Goal: Task Accomplishment & Management: Manage account settings

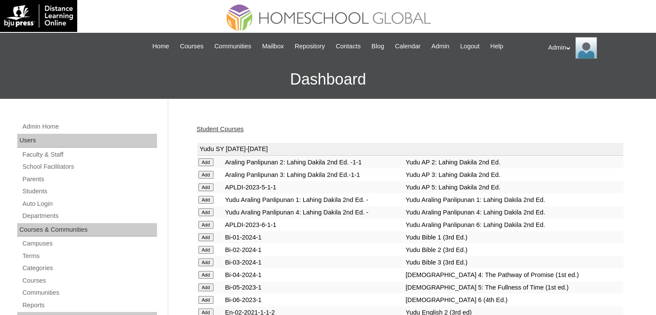
click at [228, 131] on link "Student Courses" at bounding box center [220, 128] width 47 height 7
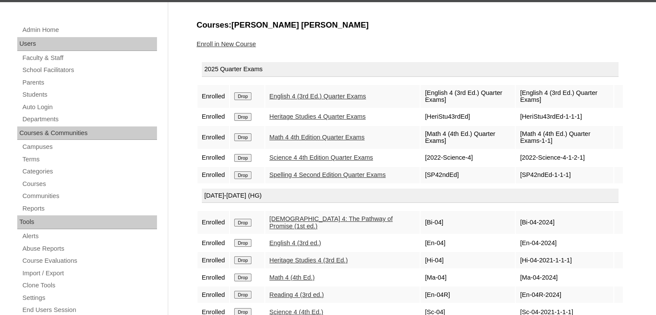
scroll to position [86, 0]
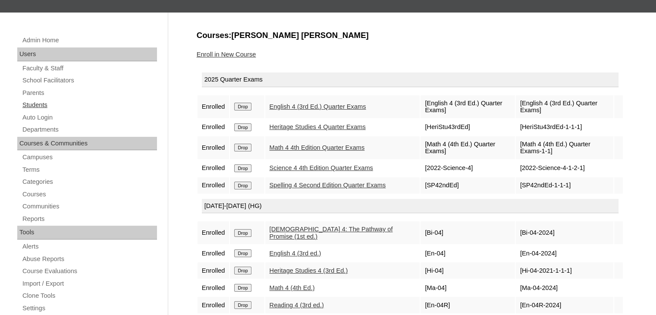
click at [23, 100] on link "Students" at bounding box center [89, 105] width 135 height 11
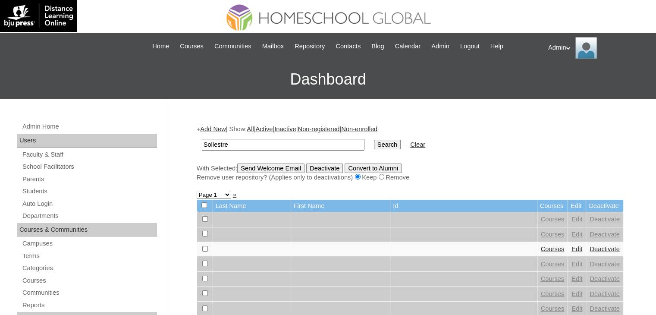
type input "Sollestre"
click at [374, 142] on input "Search" at bounding box center [387, 144] width 27 height 9
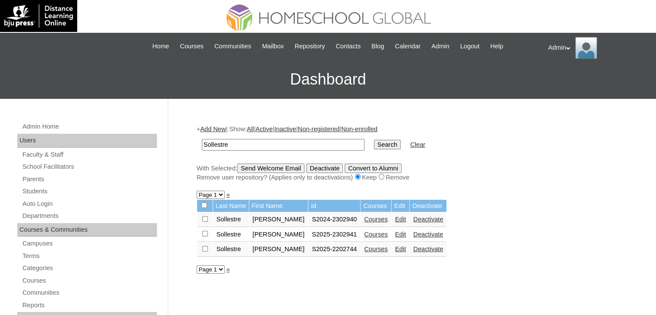
click at [369, 234] on link "Courses" at bounding box center [376, 234] width 24 height 7
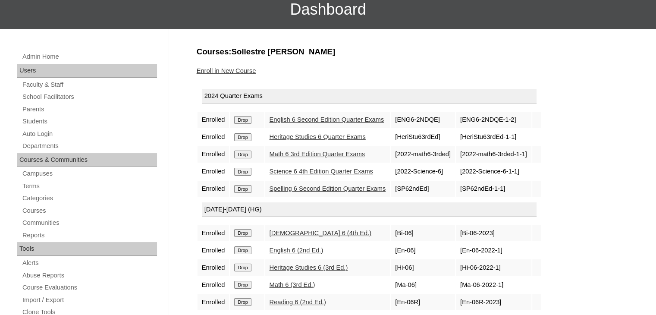
scroll to position [70, 0]
click at [249, 121] on input "Drop" at bounding box center [242, 120] width 17 height 8
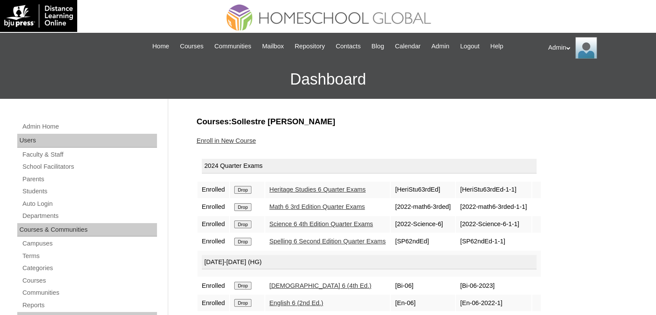
click at [241, 186] on input "Drop" at bounding box center [242, 190] width 17 height 8
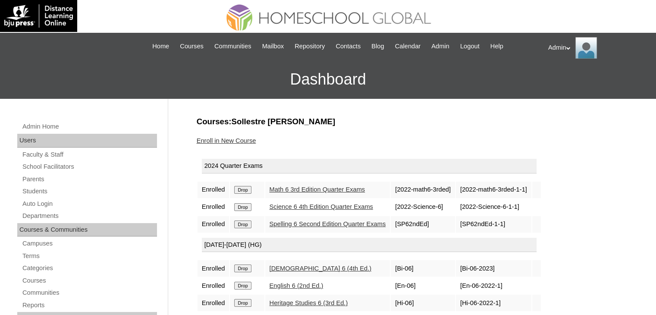
click at [244, 188] on input "Drop" at bounding box center [242, 190] width 17 height 8
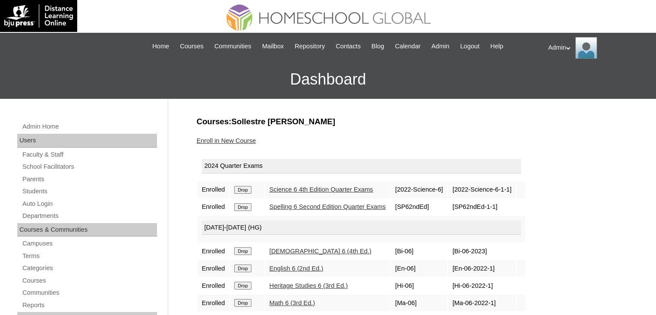
click at [244, 188] on input "Drop" at bounding box center [242, 190] width 17 height 8
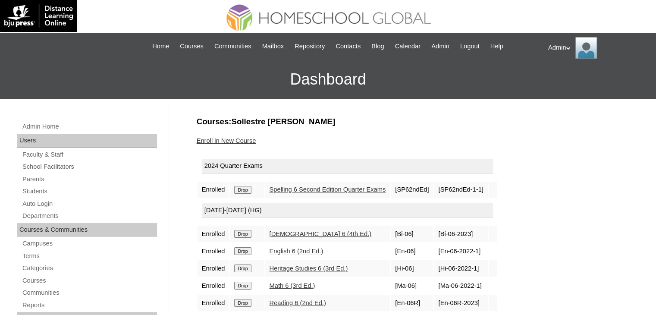
click at [244, 188] on input "Drop" at bounding box center [242, 190] width 17 height 8
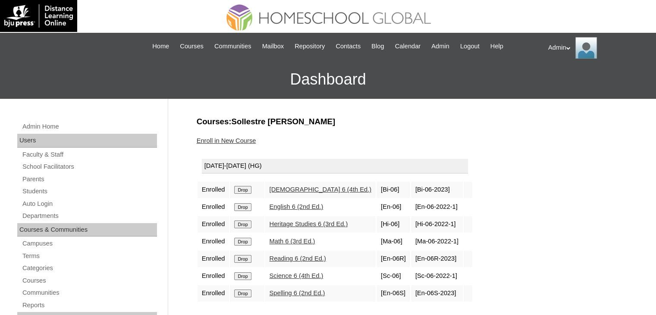
click at [239, 188] on input "Drop" at bounding box center [242, 190] width 17 height 8
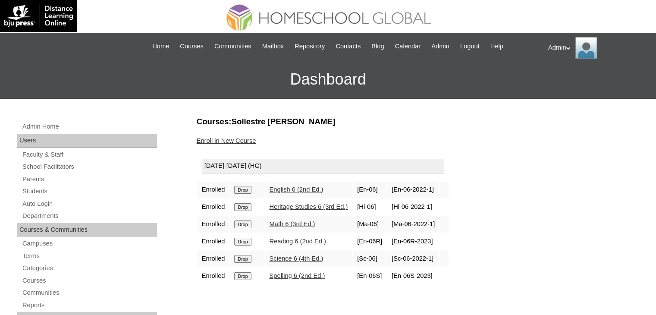
click at [239, 188] on input "Drop" at bounding box center [242, 190] width 17 height 8
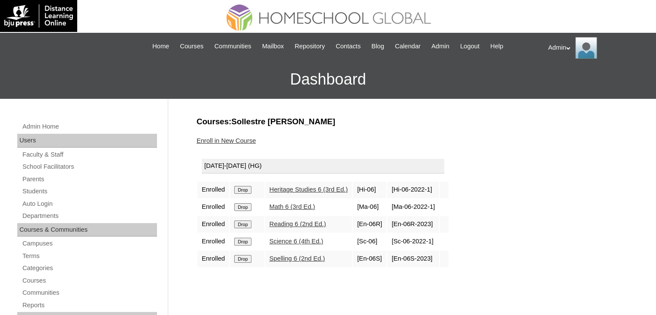
click at [244, 190] on input "Drop" at bounding box center [242, 190] width 17 height 8
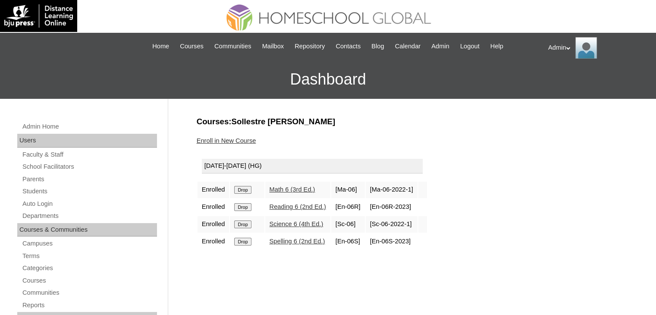
click at [244, 190] on input "Drop" at bounding box center [242, 190] width 17 height 8
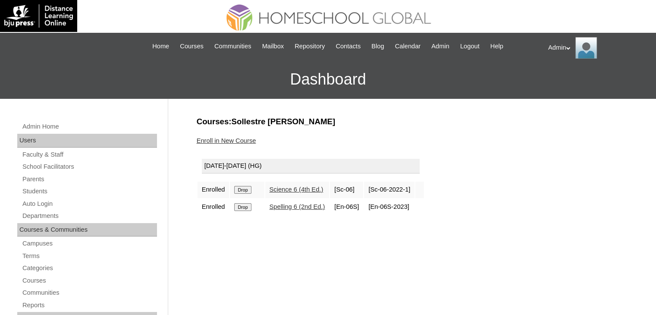
click at [244, 190] on input "Drop" at bounding box center [242, 190] width 17 height 8
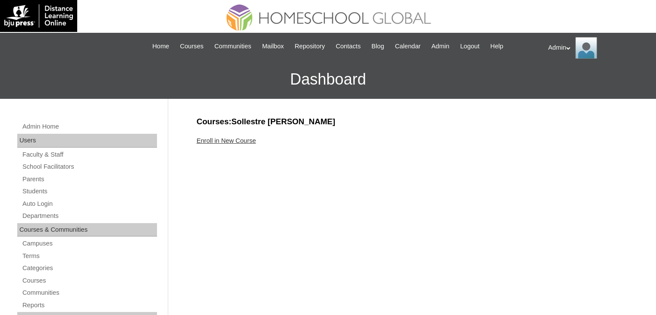
click at [235, 141] on link "Enroll in New Course" at bounding box center [226, 140] width 59 height 7
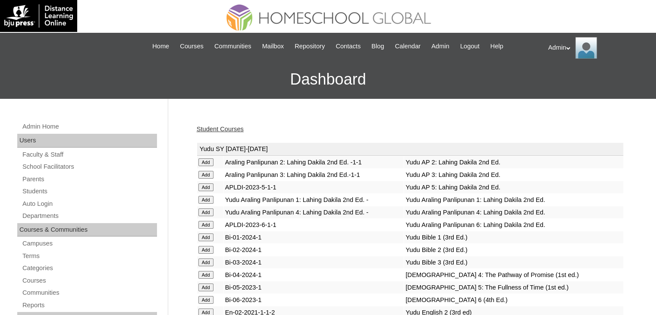
scroll to position [2303, 0]
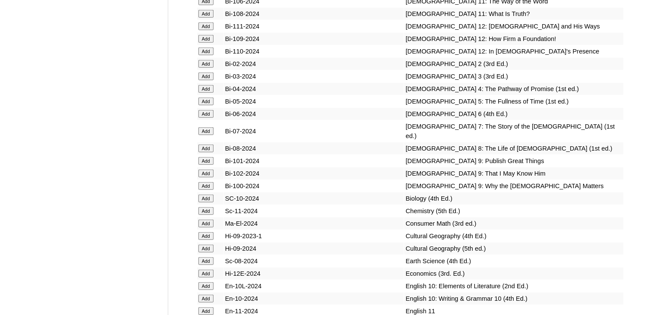
click at [208, 135] on input "Add" at bounding box center [205, 131] width 15 height 8
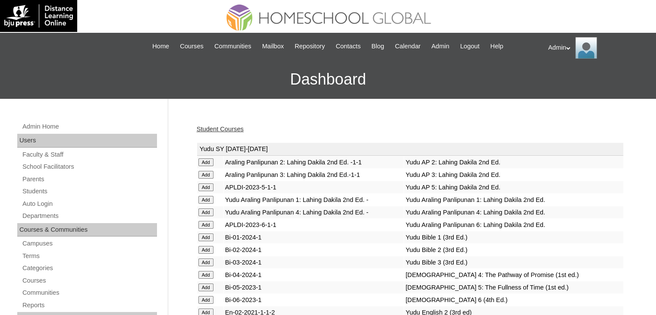
scroll to position [1013, 0]
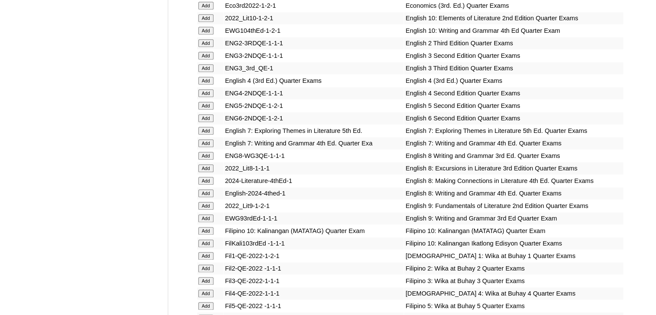
click at [207, 184] on input "Add" at bounding box center [205, 181] width 15 height 8
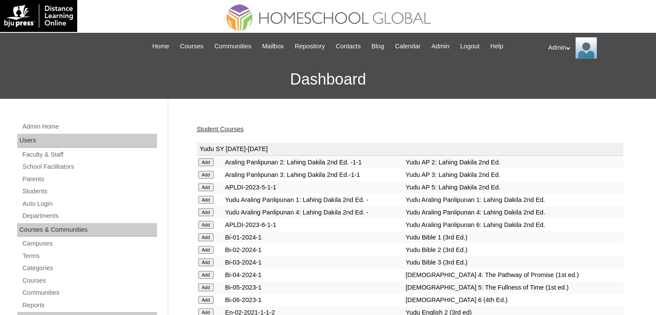
scroll to position [1013, 0]
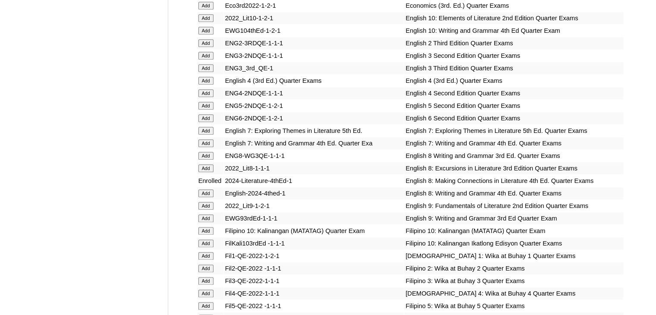
click at [204, 193] on input "Add" at bounding box center [205, 193] width 15 height 8
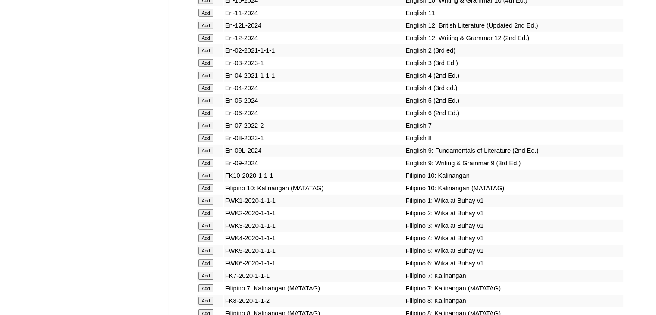
click at [209, 142] on input "Add" at bounding box center [205, 138] width 15 height 8
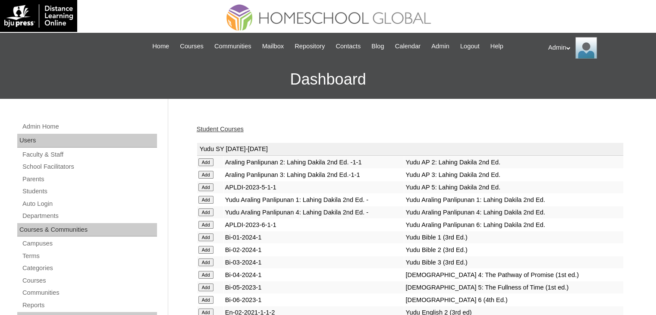
scroll to position [1669, 0]
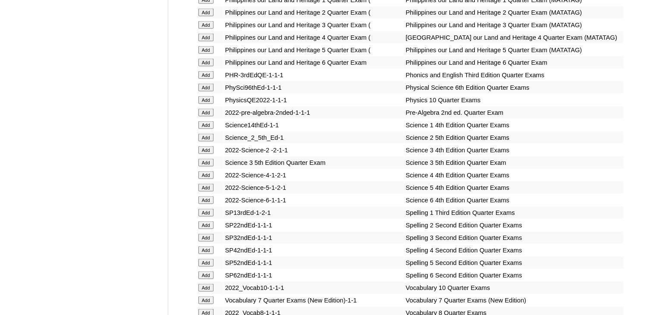
click at [204, 116] on input "Add" at bounding box center [205, 113] width 15 height 8
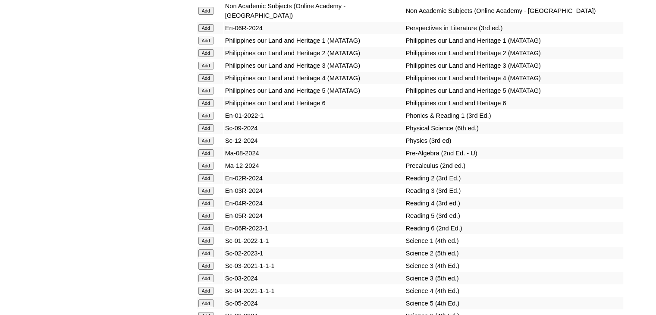
click at [204, 157] on input "Add" at bounding box center [205, 153] width 15 height 8
click at [205, 156] on input "Add" at bounding box center [205, 153] width 15 height 8
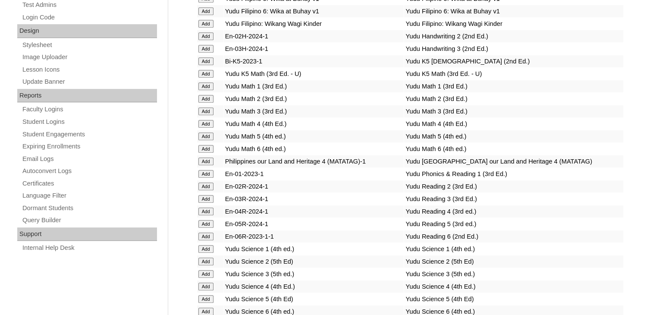
scroll to position [1299, 0]
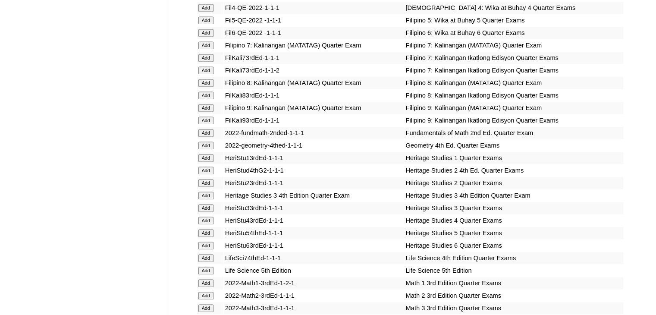
click at [205, 196] on input "Add" at bounding box center [205, 195] width 15 height 8
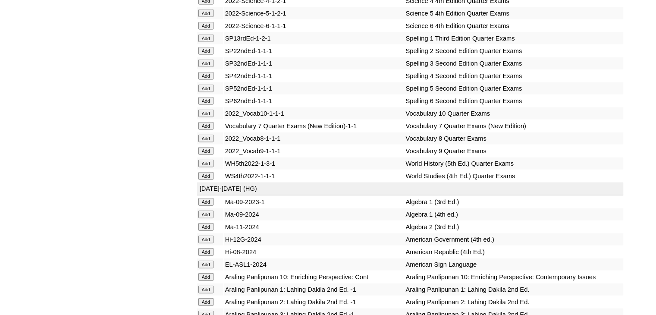
click at [209, 130] on input "Add" at bounding box center [205, 126] width 15 height 8
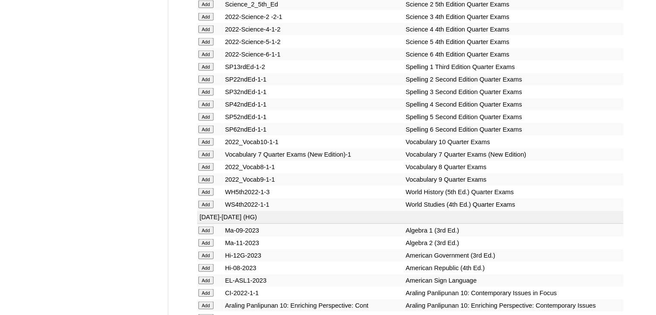
scroll to position [7953, 0]
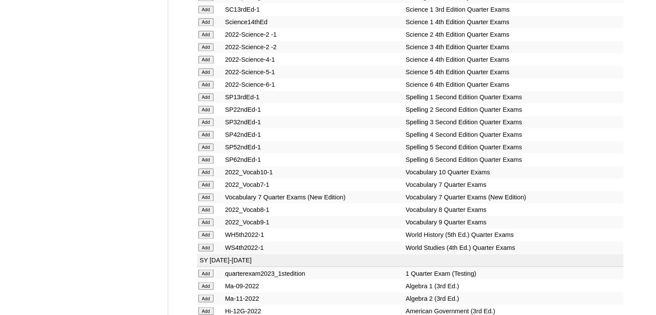
click at [203, 243] on input "Add" at bounding box center [205, 247] width 15 height 8
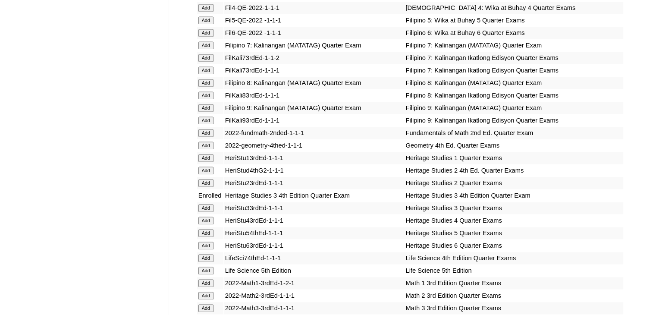
scroll to position [1905, 0]
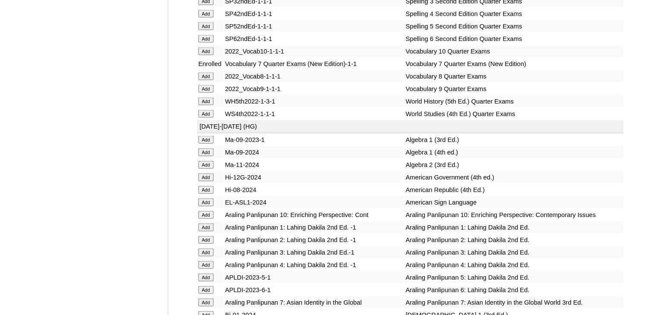
click at [205, 118] on input "Add" at bounding box center [205, 114] width 15 height 8
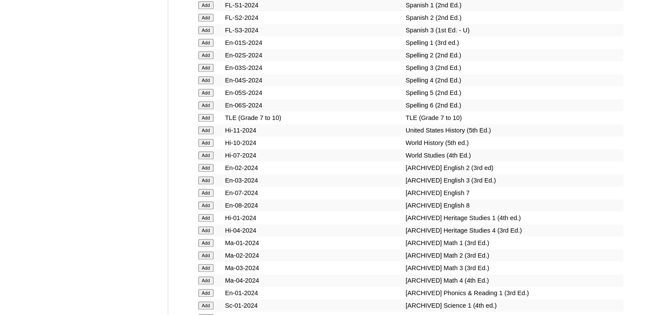
click at [209, 157] on input "Add" at bounding box center [205, 155] width 15 height 8
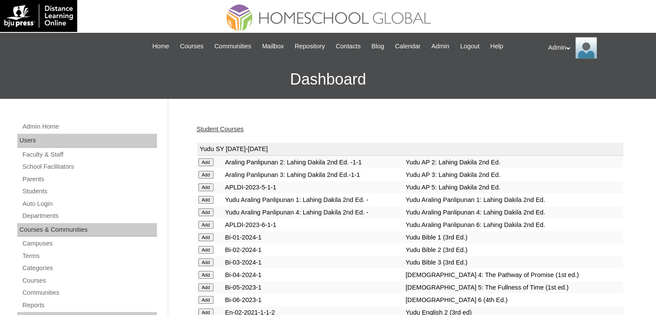
scroll to position [1398, 0]
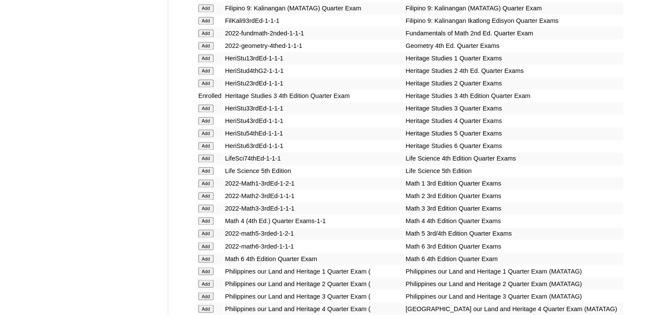
click at [206, 169] on input "Add" at bounding box center [205, 171] width 15 height 8
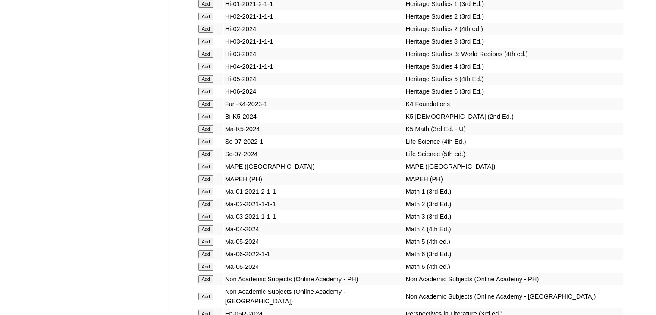
click at [203, 158] on input "Add" at bounding box center [205, 154] width 15 height 8
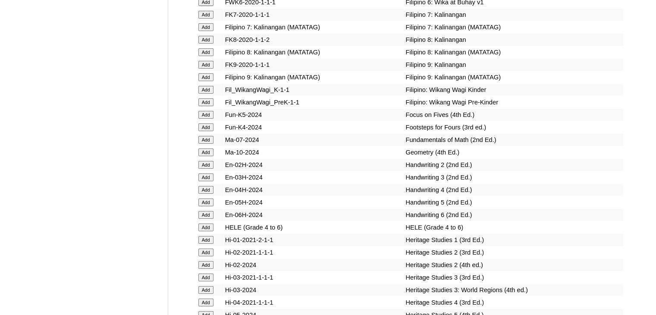
scroll to position [1274, 0]
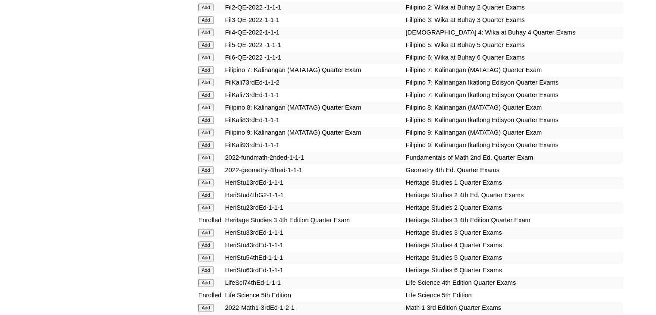
click at [208, 156] on input "Add" at bounding box center [205, 157] width 15 height 8
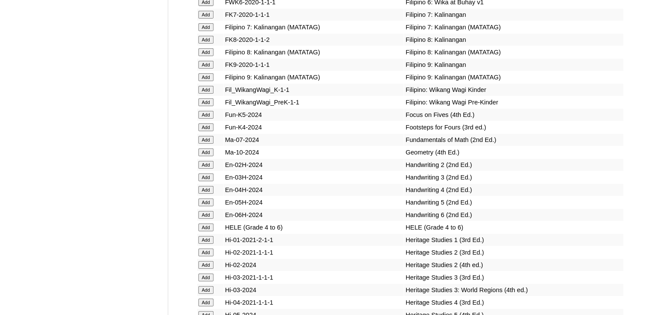
click at [205, 144] on input "Add" at bounding box center [205, 140] width 15 height 8
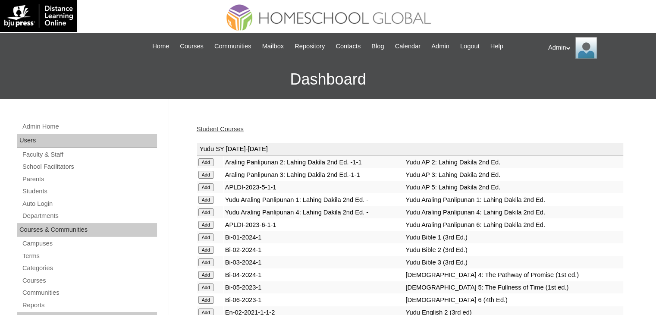
click at [234, 130] on link "Student Courses" at bounding box center [220, 128] width 47 height 7
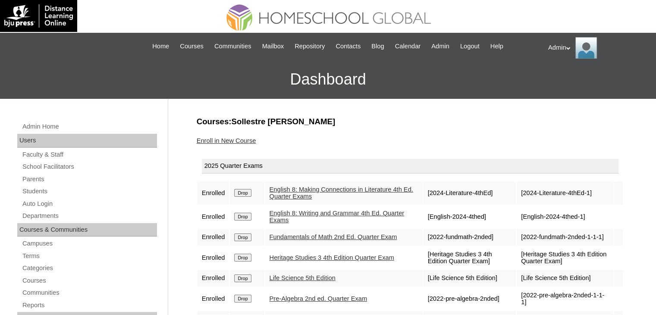
click at [364, 244] on td "Fundamentals of Math 2nd Ed. Quarter Exam" at bounding box center [343, 237] width 157 height 16
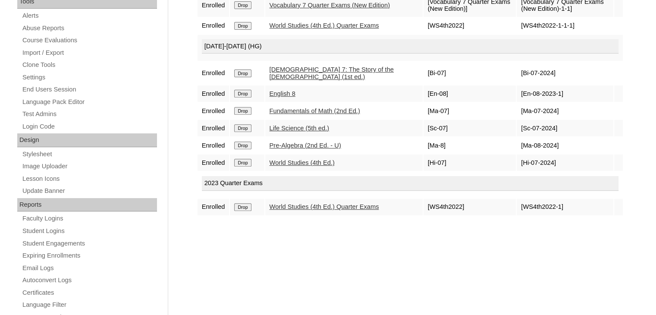
scroll to position [328, 0]
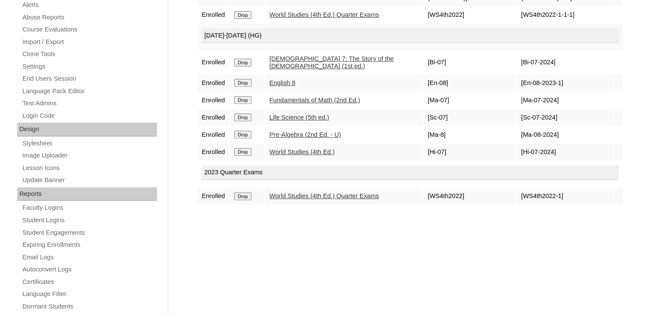
click at [250, 192] on input "Drop" at bounding box center [242, 196] width 17 height 8
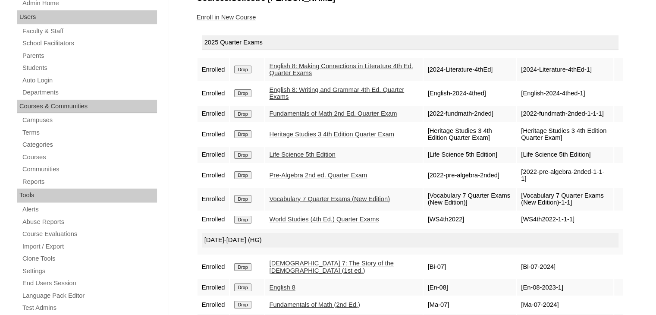
scroll to position [99, 0]
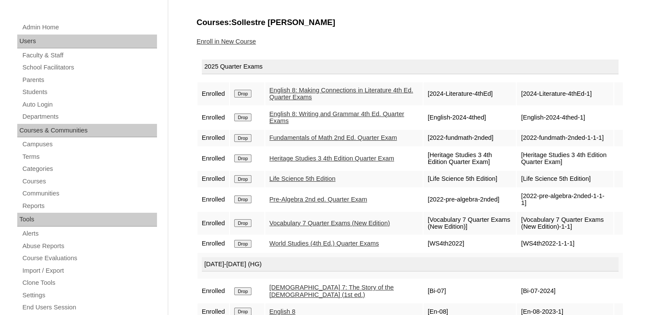
click at [221, 38] on link "Enroll in New Course" at bounding box center [226, 41] width 59 height 7
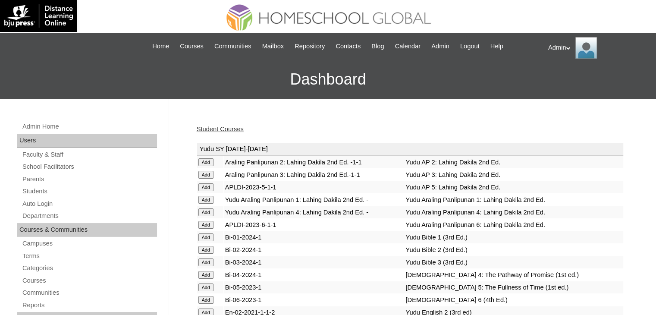
click at [219, 128] on link "Student Courses" at bounding box center [220, 128] width 47 height 7
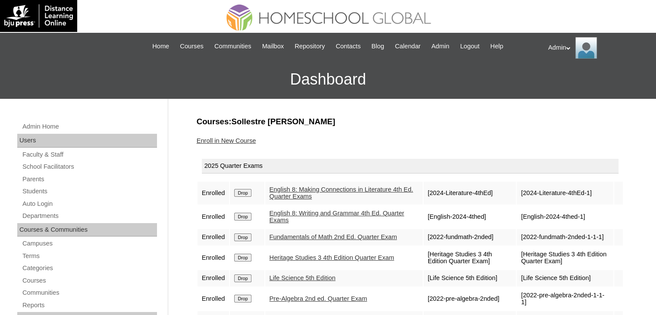
click at [247, 261] on input "Drop" at bounding box center [242, 257] width 17 height 8
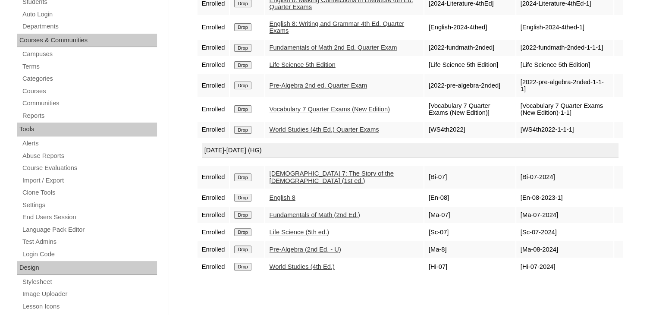
scroll to position [91, 0]
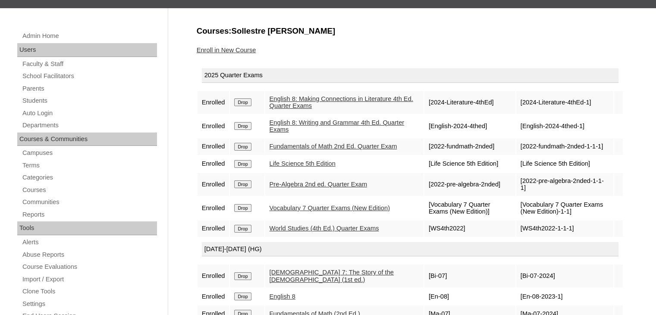
click at [232, 49] on link "Enroll in New Course" at bounding box center [226, 50] width 59 height 7
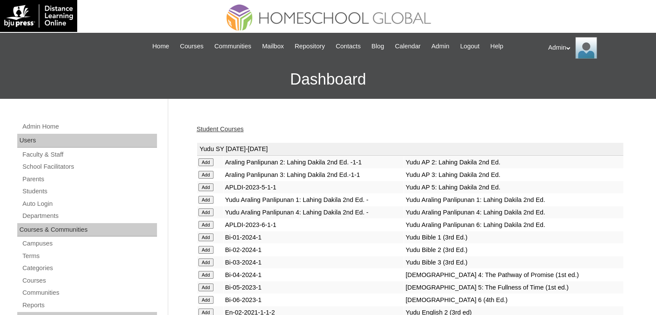
click at [217, 129] on link "Student Courses" at bounding box center [220, 128] width 47 height 7
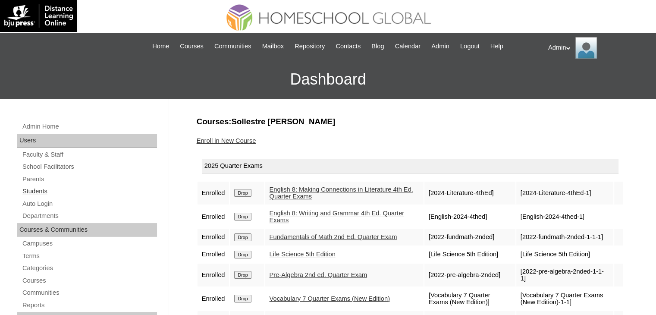
click at [41, 191] on link "Students" at bounding box center [89, 191] width 135 height 11
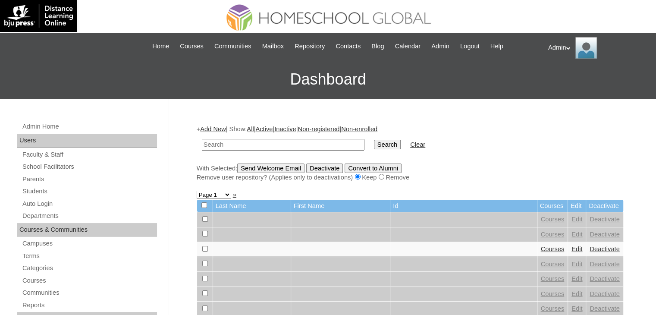
click at [222, 126] on link "Add New" at bounding box center [212, 128] width 25 height 7
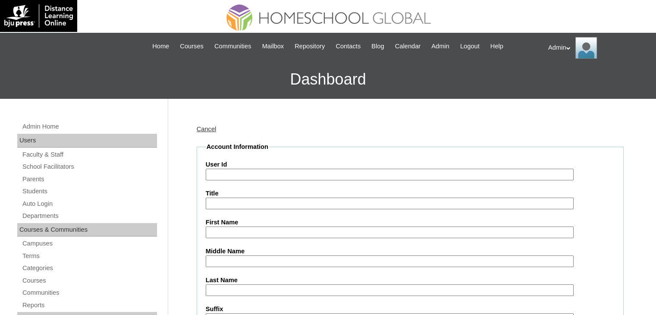
click at [231, 173] on input "User Id" at bounding box center [390, 175] width 368 height 12
paste input "S2025-2504369"
type input "S2025-2504369"
click at [228, 231] on input "First Name" at bounding box center [390, 232] width 368 height 12
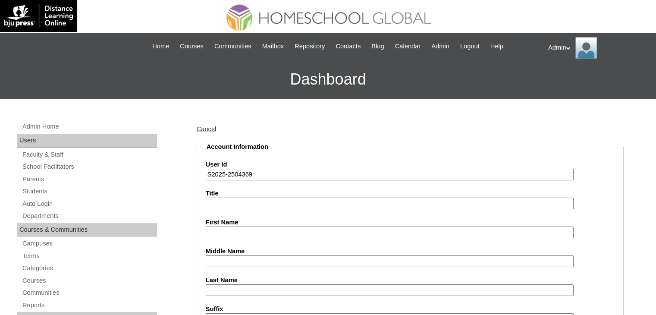
click at [286, 232] on input "First Name" at bounding box center [390, 232] width 368 height 12
type input "K"
type input "Yara"
click at [250, 260] on input "Middle Name" at bounding box center [390, 261] width 368 height 12
type input "Mendoza"
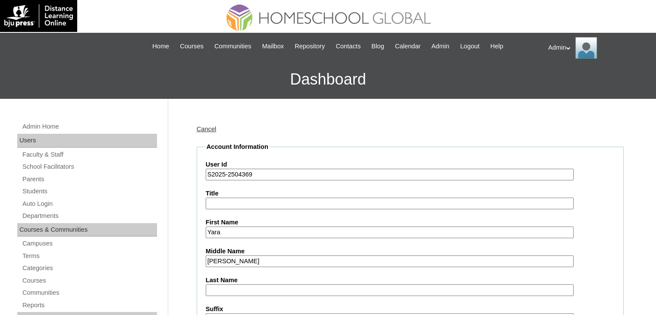
click at [243, 287] on input "Last Name" at bounding box center [390, 290] width 368 height 12
type input "Salman"
click at [376, 131] on div "Cancel" at bounding box center [410, 129] width 427 height 9
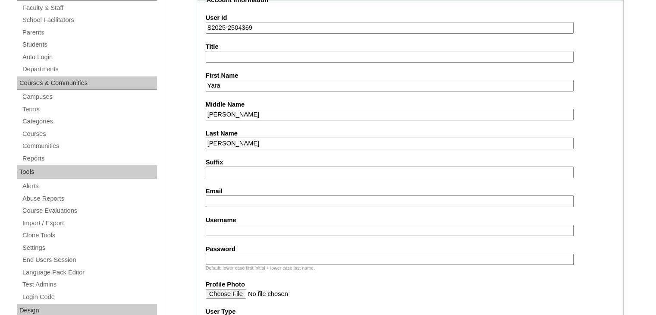
scroll to position [174, 0]
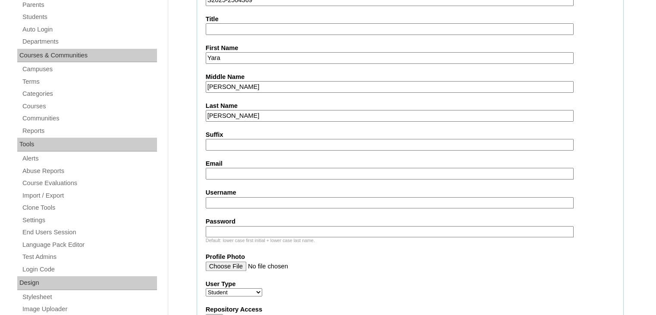
click at [262, 172] on input "Email" at bounding box center [390, 174] width 368 height 12
paste input "mendozaarleen2816@gmail.com"
type input "mendozaarleen2816@gmail.com"
click at [221, 202] on input "Username" at bounding box center [390, 203] width 368 height 12
paste input "yaramen.salman"
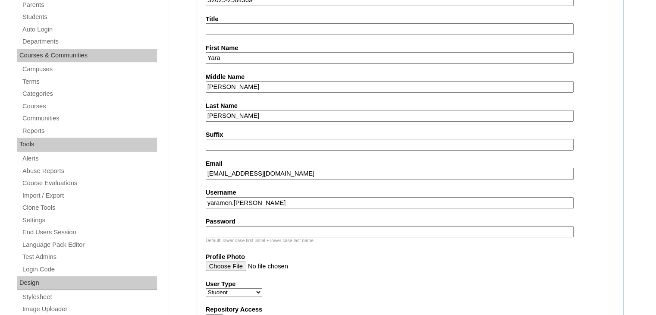
type input "yaramen.salman"
click at [250, 226] on input "Password" at bounding box center [390, 232] width 368 height 12
click at [373, 252] on label "Profile Photo" at bounding box center [410, 256] width 409 height 9
click at [373, 261] on input "Profile Photo" at bounding box center [390, 265] width 368 height 9
drag, startPoint x: 249, startPoint y: 231, endPoint x: 166, endPoint y: 225, distance: 83.3
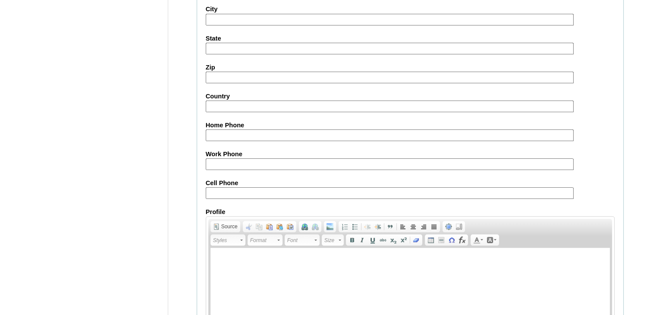
scroll to position [988, 0]
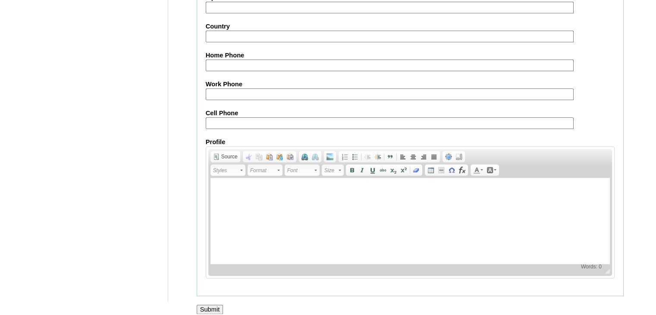
type input "DLOS2025"
click at [214, 304] on input "Submit" at bounding box center [210, 308] width 27 height 9
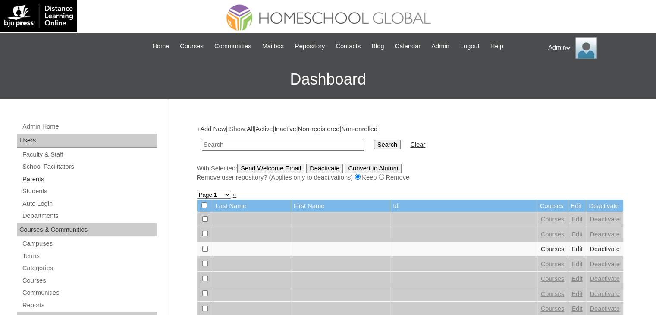
click at [41, 177] on link "Parents" at bounding box center [89, 179] width 135 height 11
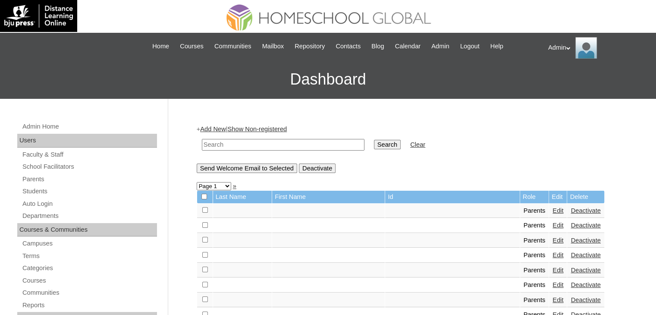
click at [247, 142] on input "text" at bounding box center [283, 145] width 162 height 12
click at [222, 129] on link "Add New" at bounding box center [212, 128] width 25 height 7
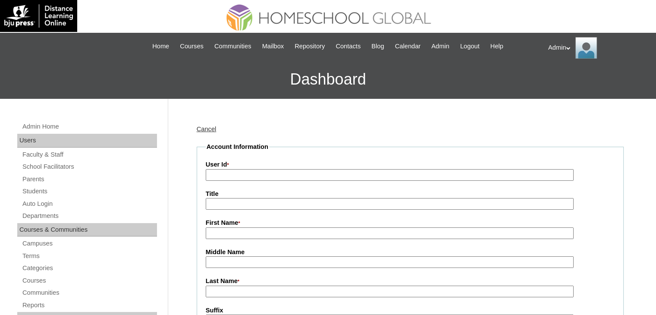
click at [259, 174] on input "User Id *" at bounding box center [390, 175] width 368 height 12
paste input "2025-2504369"
type input "2025-2504369"
click at [245, 228] on input "First Name *" at bounding box center [390, 233] width 368 height 12
paste input "[PERSON_NAME]"
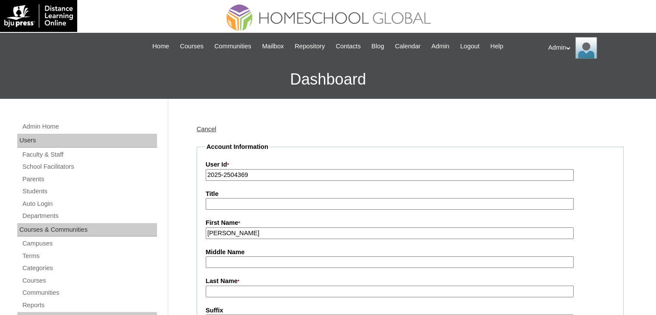
drag, startPoint x: 304, startPoint y: 227, endPoint x: 226, endPoint y: 225, distance: 78.5
click at [226, 225] on div "First Name * [PERSON_NAME]" at bounding box center [410, 228] width 409 height 21
type input "[PERSON_NAME]"
click at [209, 257] on input "Middle Name" at bounding box center [390, 262] width 368 height 12
paste input "[PERSON_NAME]"
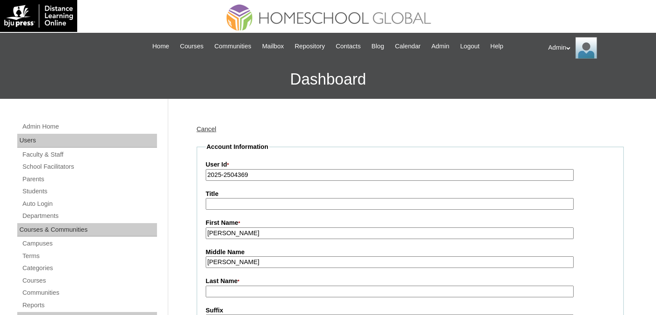
drag, startPoint x: 288, startPoint y: 258, endPoint x: 240, endPoint y: 263, distance: 48.1
click at [240, 263] on input "[PERSON_NAME]" at bounding box center [390, 262] width 368 height 12
type input "[PERSON_NAME]"
click at [232, 295] on input "Last Name *" at bounding box center [390, 291] width 368 height 12
paste input "[PERSON_NAME]"
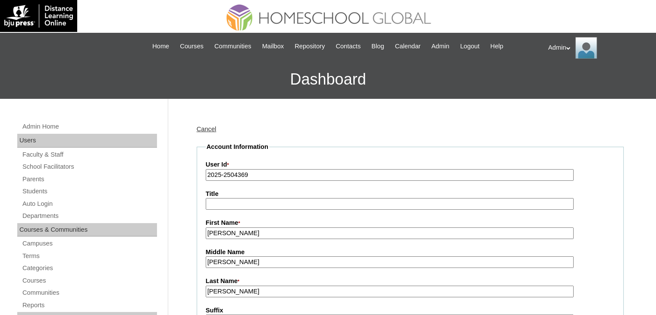
click at [210, 285] on input "[PERSON_NAME]" at bounding box center [390, 291] width 368 height 12
type input "[PERSON_NAME]"
click at [209, 259] on input "[PERSON_NAME]" at bounding box center [390, 262] width 368 height 12
type input "[PERSON_NAME]"
click at [209, 231] on input "[PERSON_NAME]" at bounding box center [390, 233] width 368 height 12
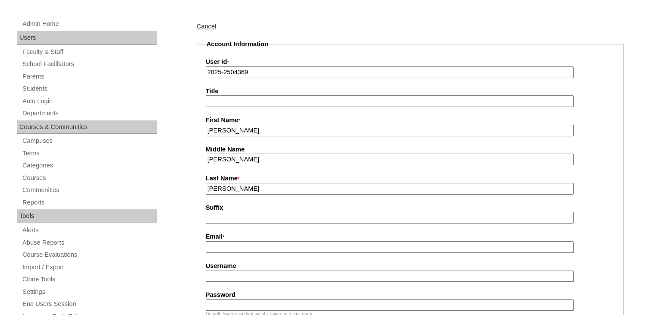
scroll to position [103, 0]
click at [276, 249] on input "Email *" at bounding box center [390, 246] width 368 height 12
paste input "[EMAIL_ADDRESS][DOMAIN_NAME]"
type input "[EMAIL_ADDRESS][DOMAIN_NAME]"
click at [255, 271] on input "Username" at bounding box center [390, 275] width 368 height 12
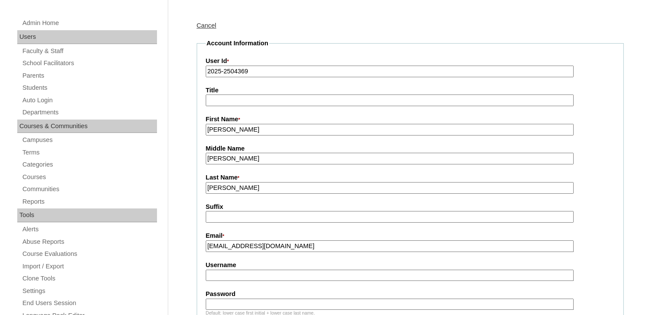
paste input "arleenvil.[PERSON_NAME]"
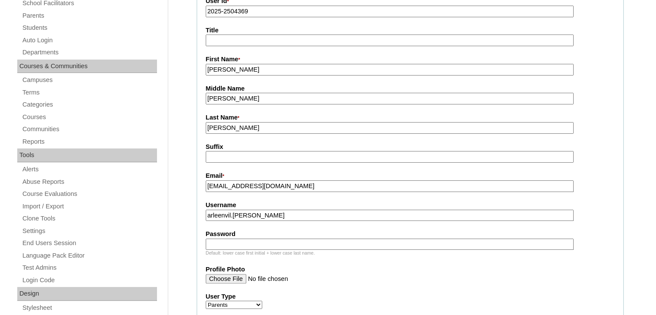
scroll to position [164, 0]
type input "arleenvil.[PERSON_NAME]"
click at [255, 249] on div "Default: lower case first initial + lower case last name." at bounding box center [410, 252] width 409 height 6
click at [254, 242] on input "Password" at bounding box center [390, 244] width 368 height 12
type input "H"
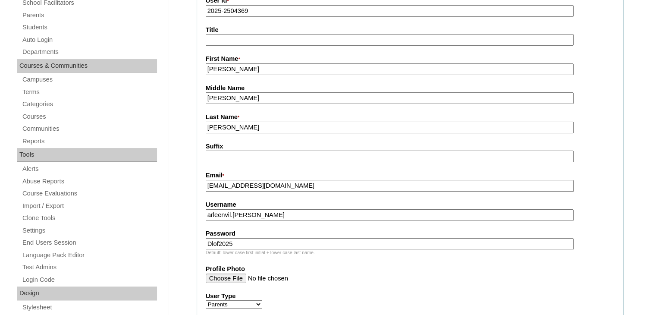
type input "DLOF2025"
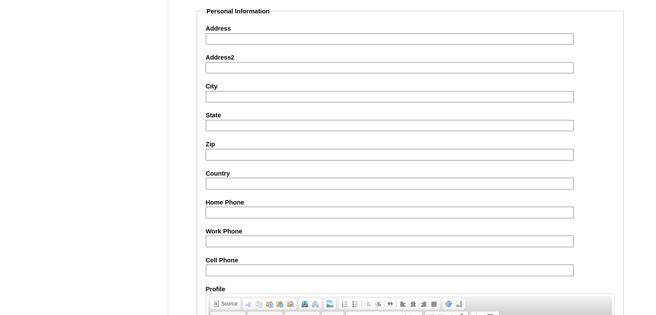
scroll to position [841, 0]
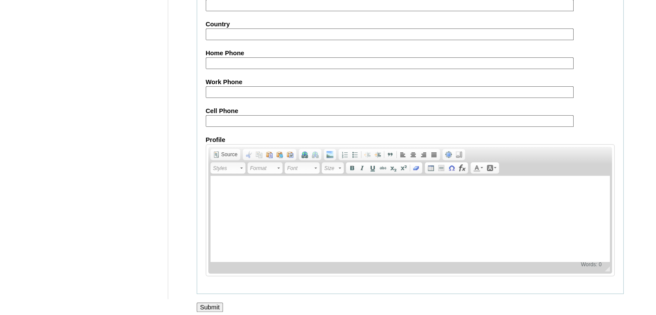
click at [216, 302] on input "Submit" at bounding box center [210, 306] width 27 height 9
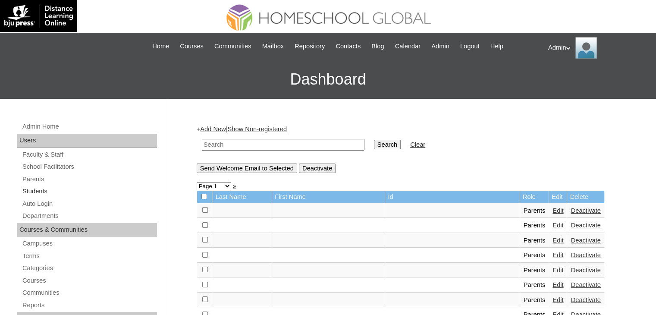
click at [46, 193] on link "Students" at bounding box center [89, 191] width 135 height 11
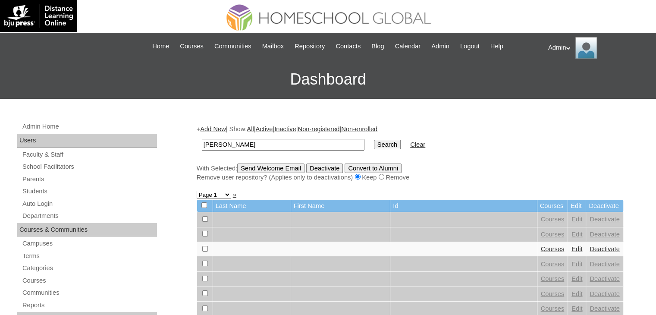
type input "[PERSON_NAME]"
click at [374, 140] on input "Search" at bounding box center [387, 144] width 27 height 9
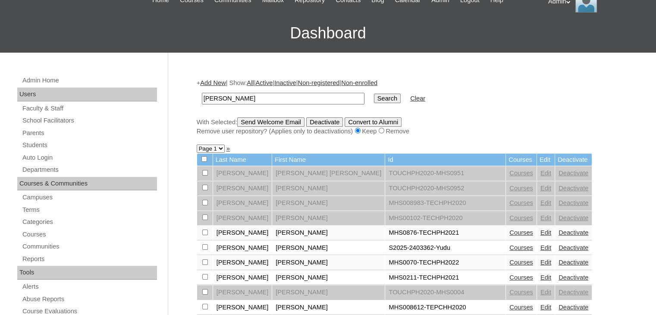
scroll to position [84, 0]
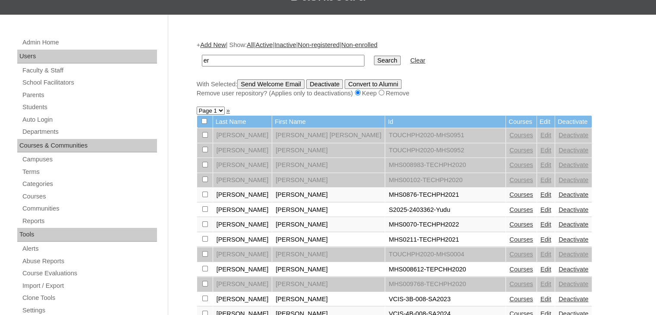
type input "r"
type input "Antipatia"
click at [374, 56] on input "Search" at bounding box center [387, 60] width 27 height 9
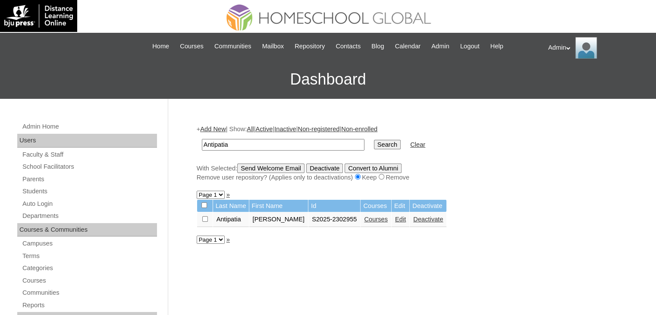
click at [395, 216] on link "Edit" at bounding box center [400, 219] width 11 height 7
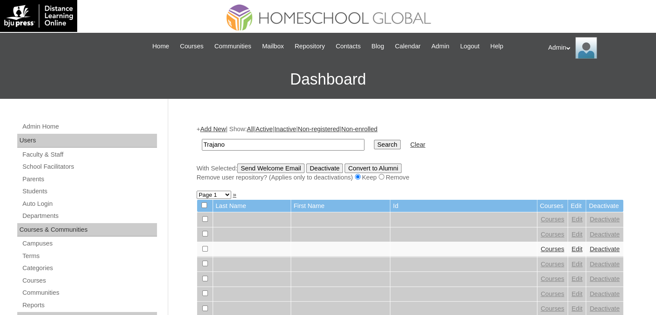
type input "Trajano"
click at [374, 144] on input "Search" at bounding box center [387, 144] width 27 height 9
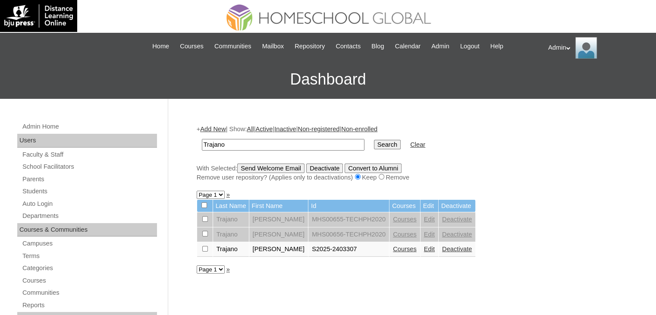
click at [432, 247] on link "Edit" at bounding box center [429, 248] width 11 height 7
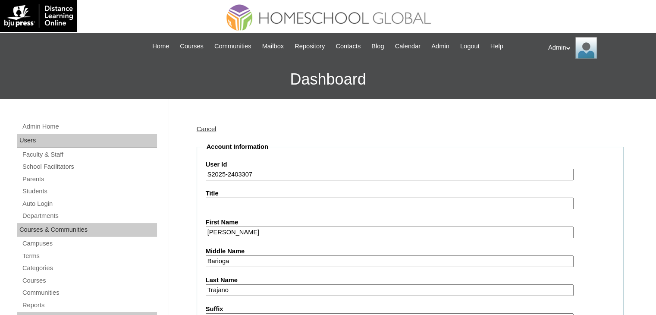
click at [275, 169] on input "S2025-2403307" at bounding box center [390, 175] width 368 height 12
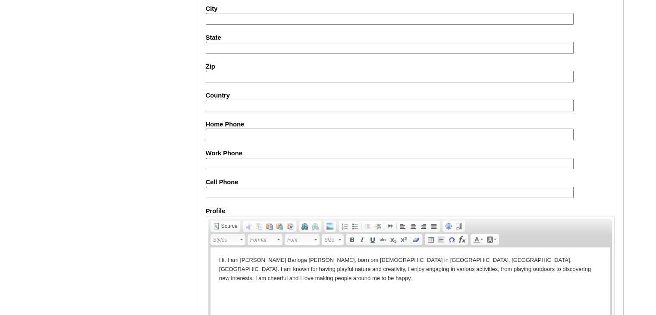
scroll to position [990, 0]
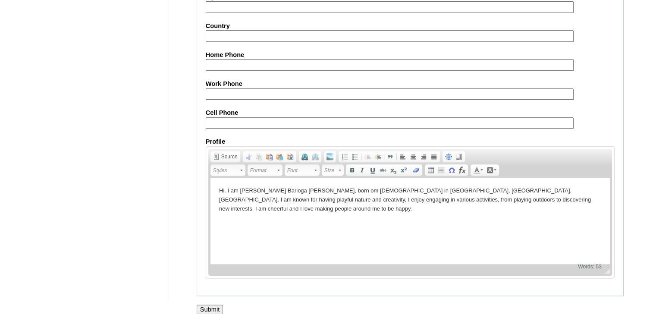
type input "S2025-2403307-Yudu"
click at [212, 304] on input "Submit" at bounding box center [210, 308] width 27 height 9
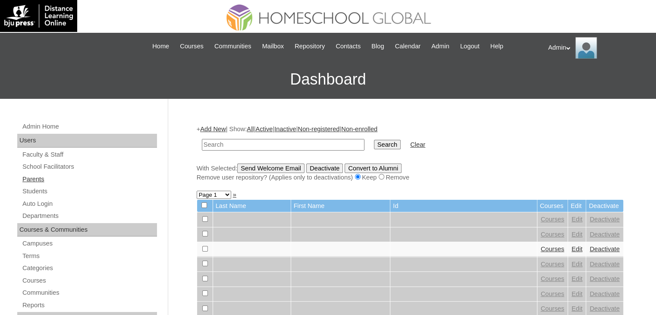
click at [38, 178] on link "Parents" at bounding box center [89, 179] width 135 height 11
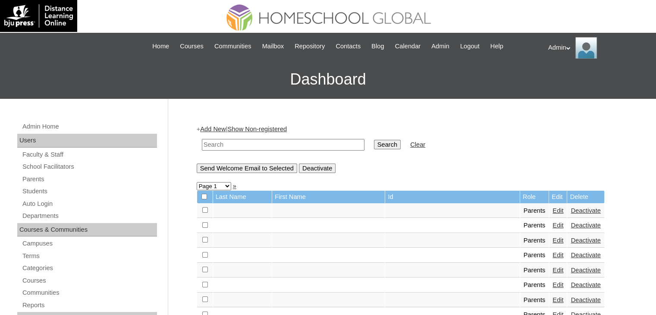
click at [231, 144] on input "text" at bounding box center [283, 145] width 162 height 12
click at [53, 187] on link "Students" at bounding box center [89, 191] width 135 height 11
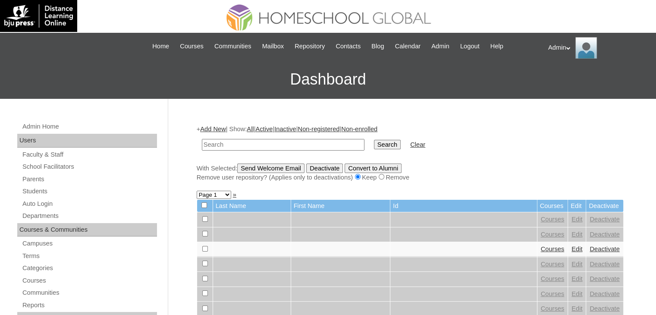
click at [220, 149] on input "text" at bounding box center [283, 145] width 162 height 12
type input "Trajano"
click at [374, 143] on input "Search" at bounding box center [387, 144] width 27 height 9
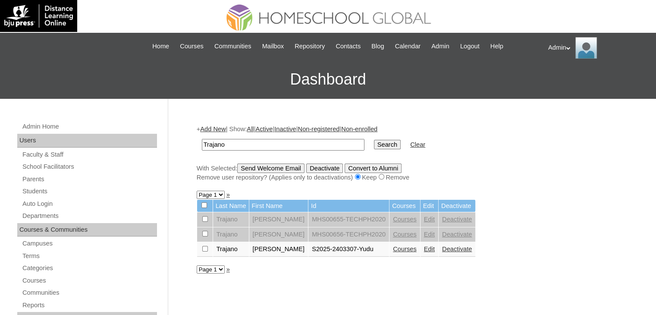
click at [409, 248] on link "Courses" at bounding box center [405, 248] width 24 height 7
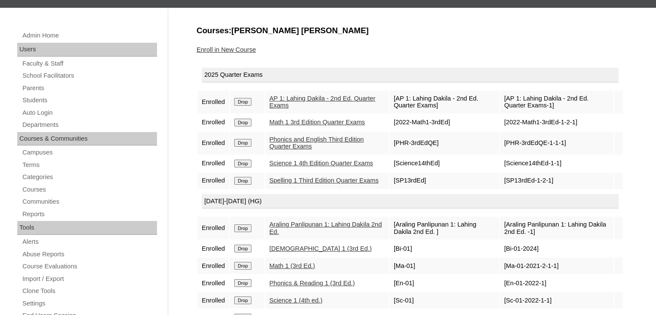
scroll to position [93, 0]
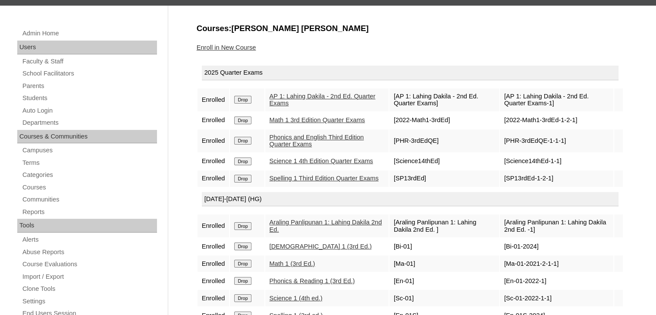
click at [243, 44] on link "Enroll in New Course" at bounding box center [226, 47] width 59 height 7
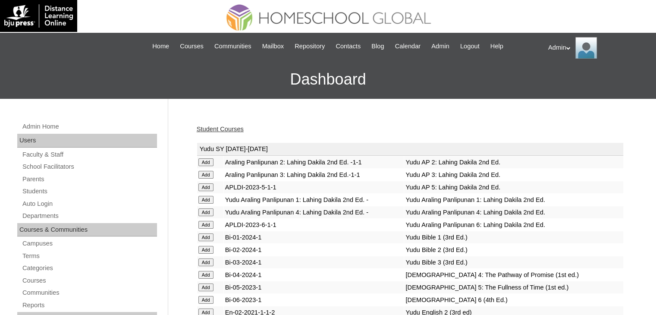
click at [203, 200] on input "Add" at bounding box center [205, 200] width 15 height 8
click at [209, 237] on input "Add" at bounding box center [205, 237] width 15 height 8
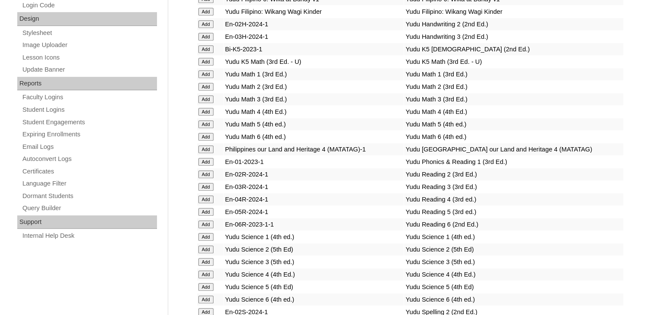
click at [205, 158] on input "Add" at bounding box center [205, 162] width 15 height 8
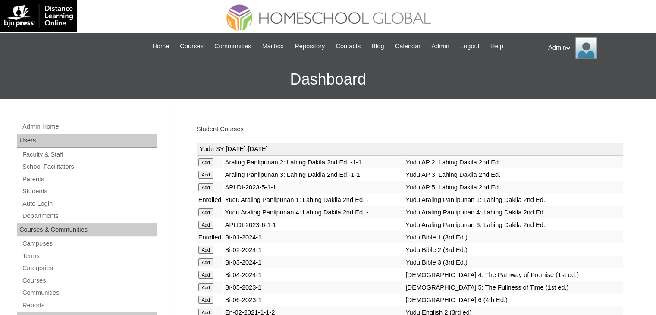
scroll to position [512, 0]
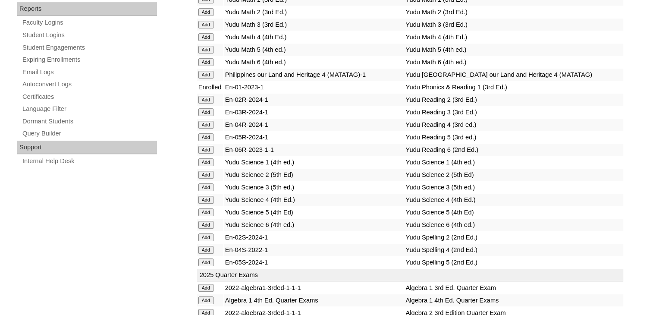
click at [203, 158] on input "Add" at bounding box center [205, 162] width 15 height 8
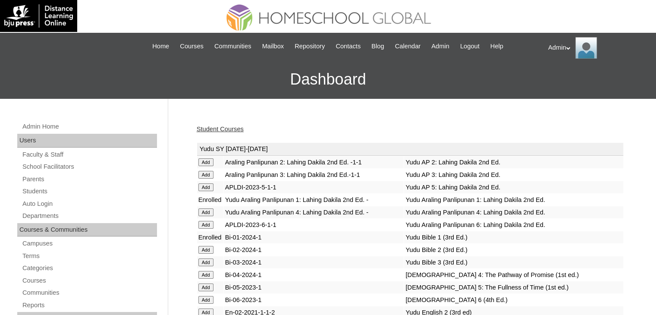
click at [222, 127] on link "Student Courses" at bounding box center [220, 128] width 47 height 7
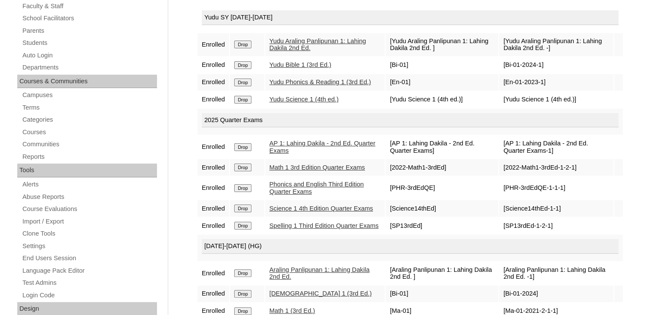
scroll to position [151, 0]
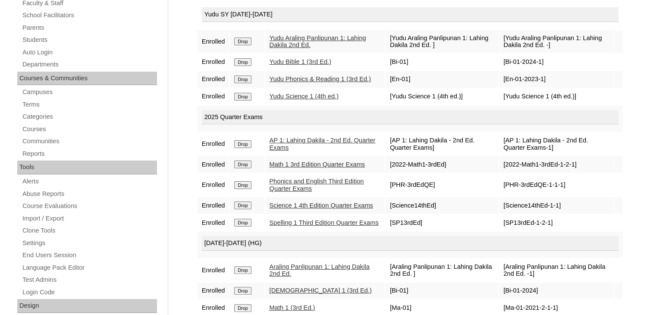
click at [282, 226] on link "Spelling 1 Third Edition Quarter Exams" at bounding box center [323, 222] width 109 height 7
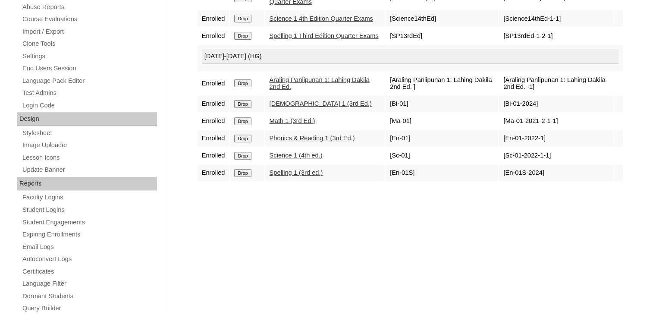
scroll to position [338, 0]
click at [244, 159] on input "Drop" at bounding box center [242, 156] width 17 height 8
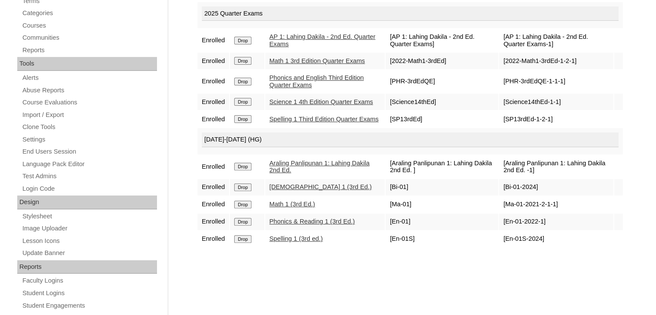
scroll to position [255, 0]
click at [244, 225] on input "Drop" at bounding box center [242, 221] width 17 height 8
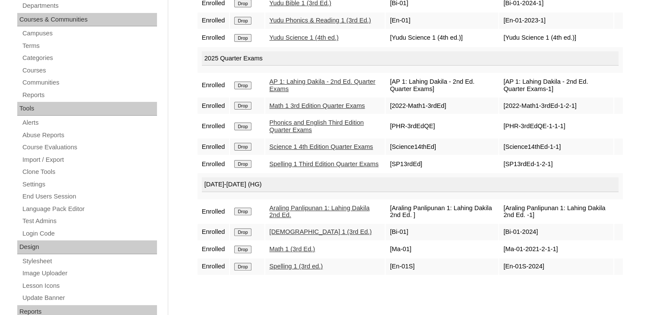
scroll to position [211, 0]
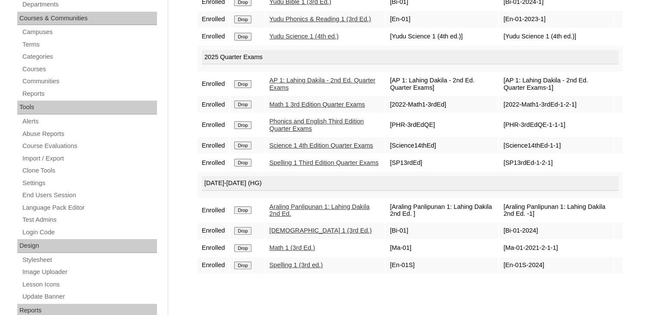
click at [243, 234] on input "Drop" at bounding box center [242, 231] width 17 height 8
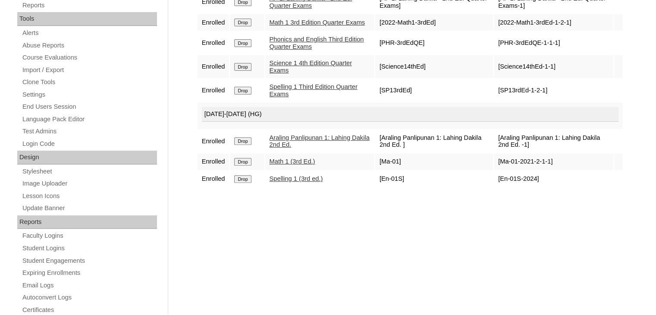
scroll to position [309, 0]
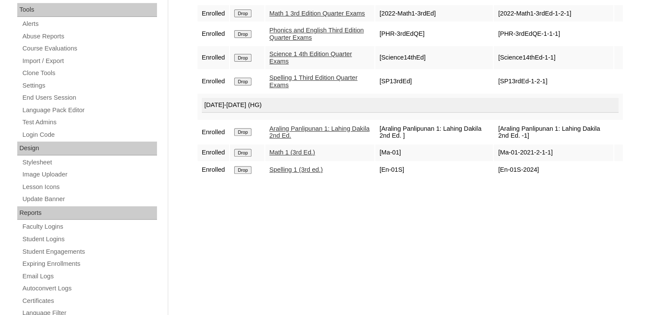
click at [247, 131] on input "Drop" at bounding box center [242, 132] width 17 height 8
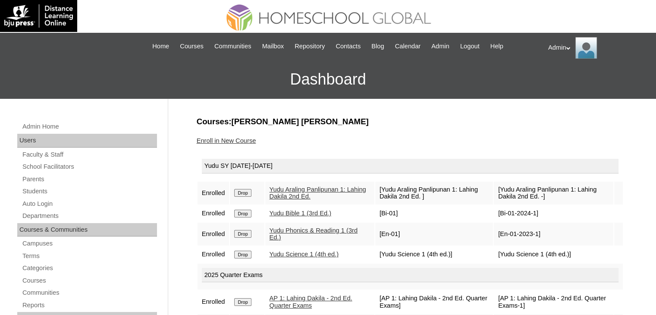
click at [243, 142] on link "Enroll in New Course" at bounding box center [226, 140] width 59 height 7
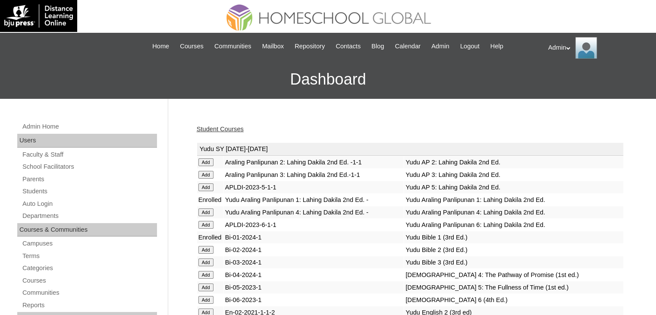
scroll to position [339, 0]
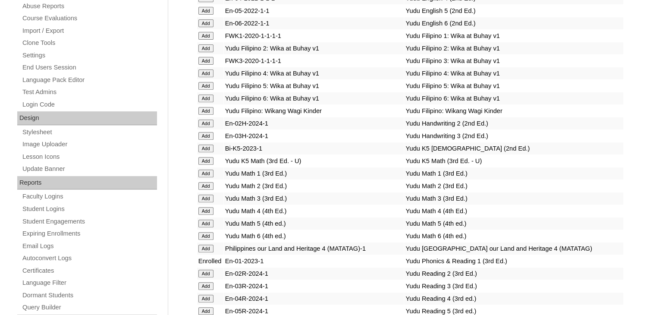
click at [207, 170] on input "Add" at bounding box center [205, 173] width 15 height 8
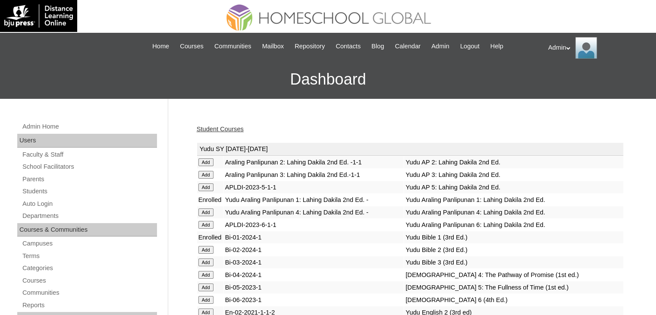
click at [236, 131] on link "Student Courses" at bounding box center [220, 128] width 47 height 7
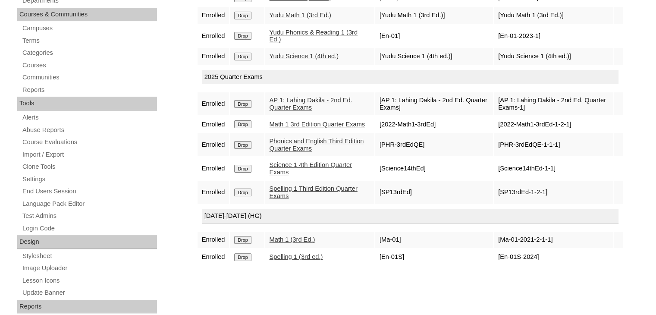
scroll to position [215, 0]
click at [247, 244] on input "Drop" at bounding box center [242, 240] width 17 height 8
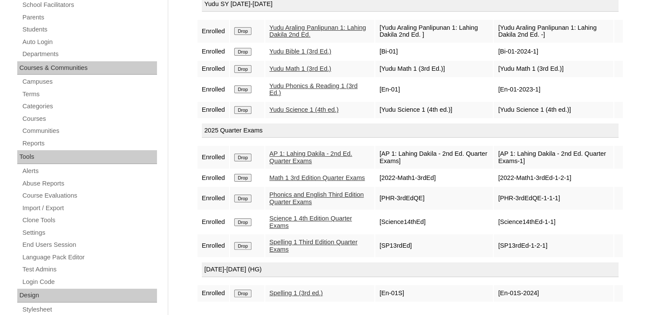
scroll to position [89, 0]
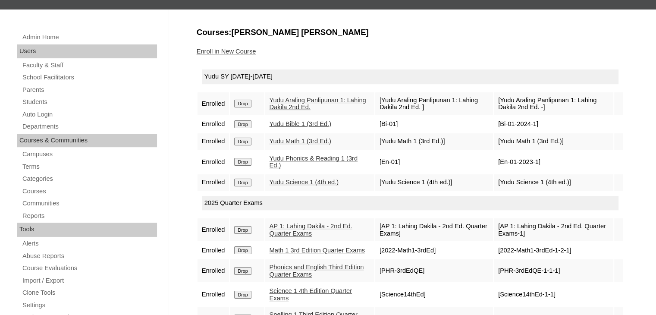
click at [234, 50] on link "Enroll in New Course" at bounding box center [226, 51] width 59 height 7
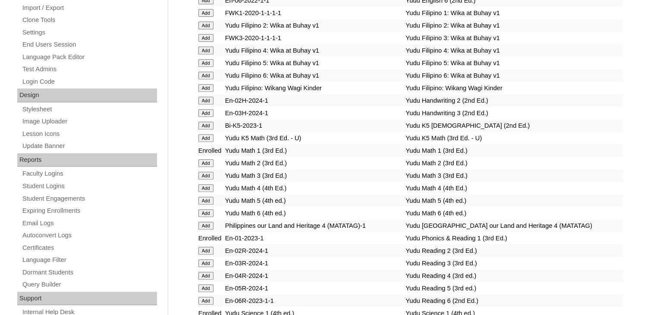
scroll to position [361, 0]
click at [298, 174] on td "Yudu Math 3 (3rd Ed.)" at bounding box center [314, 176] width 180 height 12
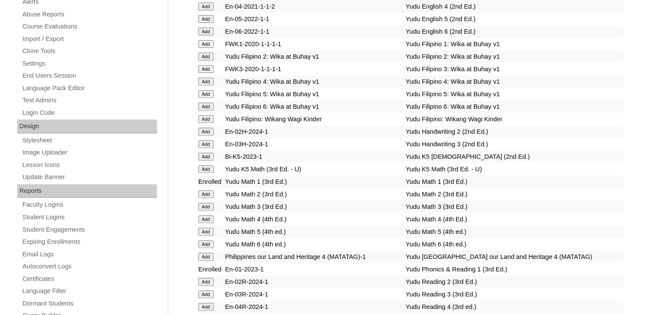
scroll to position [325, 0]
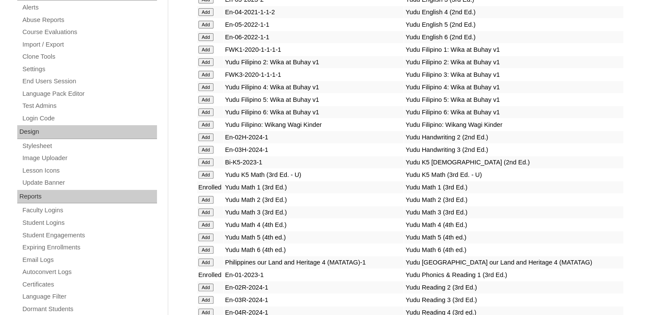
click at [205, 46] on input "Add" at bounding box center [205, 50] width 15 height 8
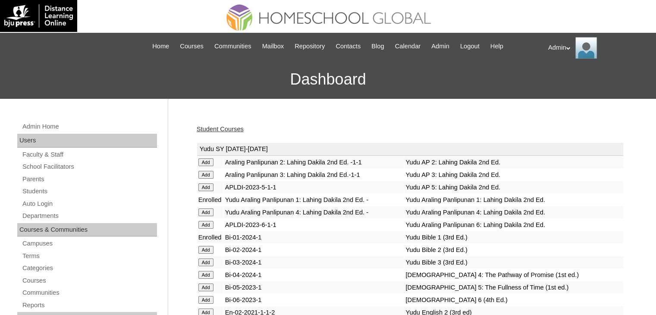
click at [225, 128] on link "Student Courses" at bounding box center [220, 128] width 47 height 7
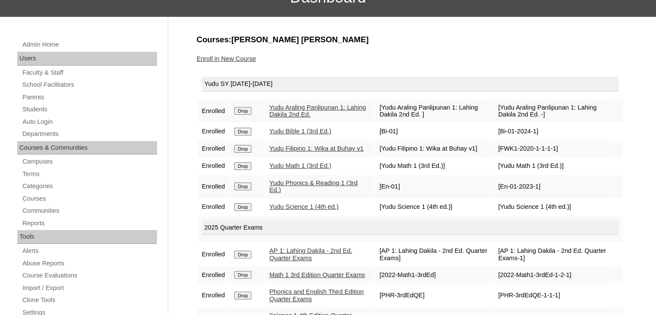
scroll to position [79, 0]
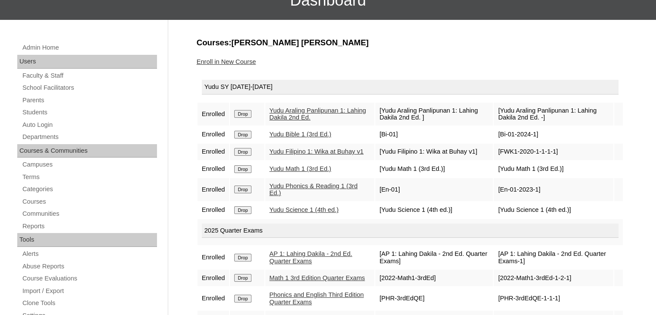
click at [237, 60] on link "Enroll in New Course" at bounding box center [226, 61] width 59 height 7
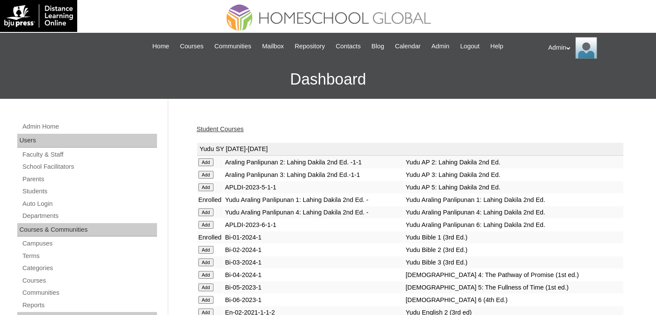
click at [216, 131] on link "Student Courses" at bounding box center [220, 128] width 47 height 7
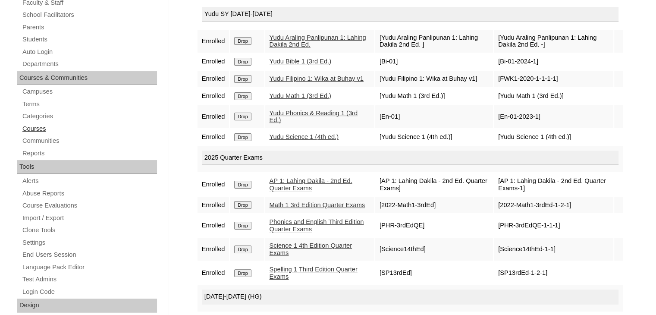
scroll to position [151, 0]
click at [44, 37] on link "Students" at bounding box center [89, 39] width 135 height 11
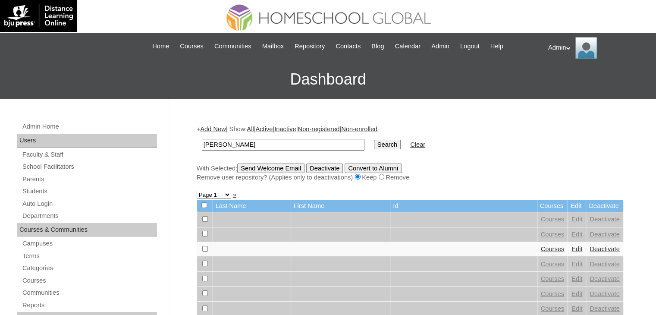
type input "[PERSON_NAME]"
click at [374, 140] on input "Search" at bounding box center [387, 144] width 27 height 9
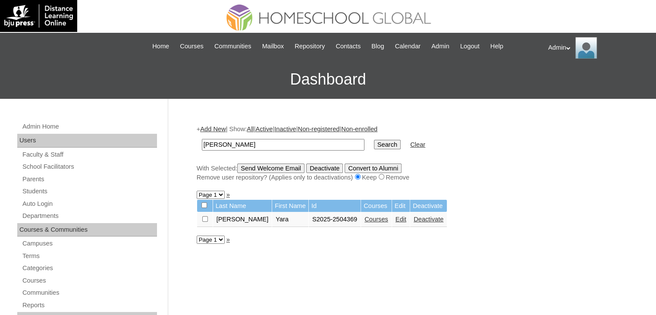
click at [395, 218] on link "Edit" at bounding box center [400, 219] width 11 height 7
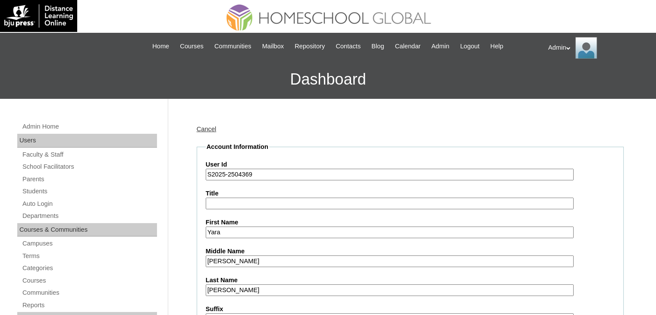
click at [262, 169] on input "S2025-2504369" at bounding box center [390, 175] width 368 height 12
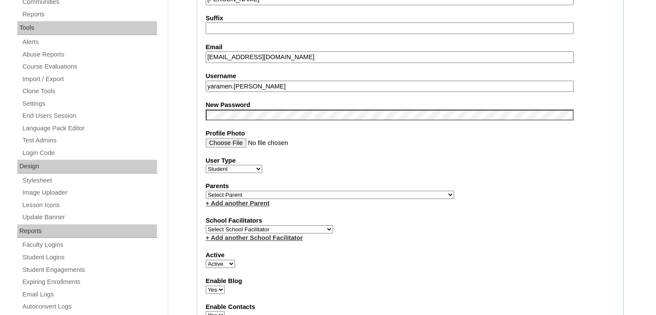
scroll to position [291, 0]
type input "S2025-2504369-Yudu"
click at [291, 198] on div "+ Add another Parent" at bounding box center [410, 202] width 409 height 9
click at [297, 192] on select "Select Parent , , , , , , , , , , , , , , , , , , , , , , , , , , , , , , , , ,…" at bounding box center [330, 194] width 248 height 8
click at [348, 190] on select "Select Parent , , , , , , , , , , , , , , , , , , , , , , , , , , , , , , , , ,…" at bounding box center [330, 194] width 248 height 8
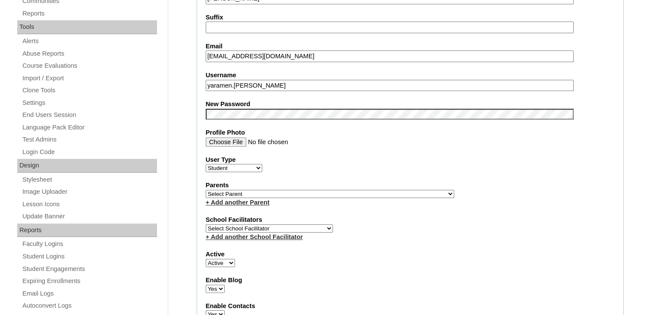
click at [266, 191] on select "Select Parent , , , , , , , , , , , , , , , , , , , , , , , , , , , , , , , , ,…" at bounding box center [330, 194] width 248 height 8
select select "37989"
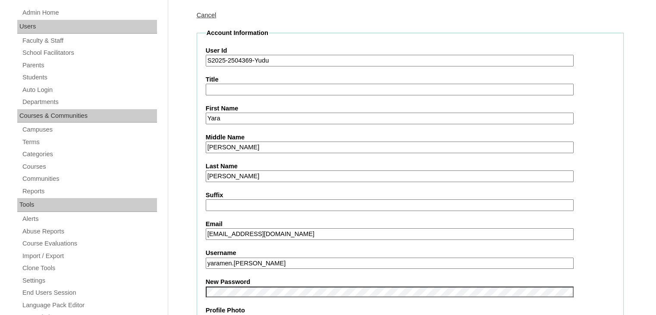
scroll to position [114, 0]
click at [38, 63] on link "Parents" at bounding box center [89, 65] width 135 height 11
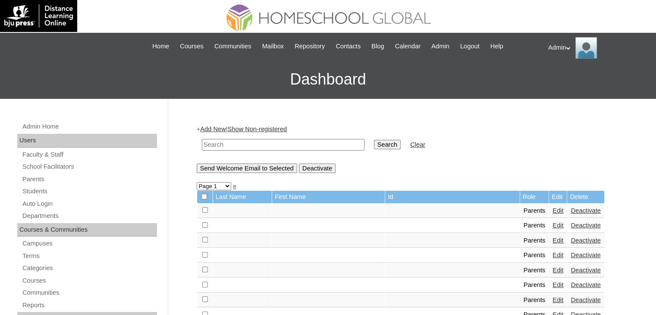
click at [237, 146] on input "text" at bounding box center [283, 145] width 162 height 12
type input "[PERSON_NAME]"
click at [374, 146] on input "Search" at bounding box center [387, 144] width 27 height 9
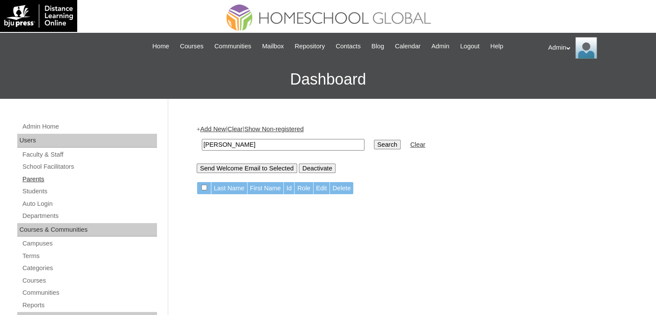
click at [41, 181] on link "Parents" at bounding box center [89, 179] width 135 height 11
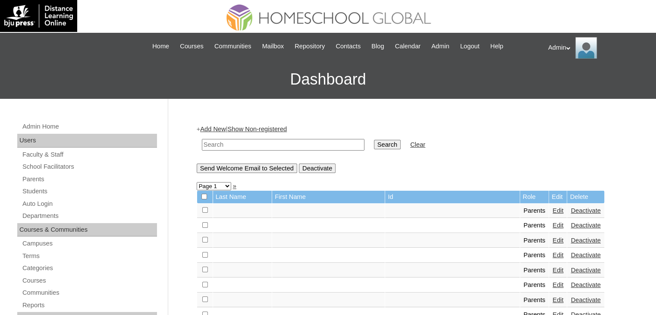
click at [228, 144] on input "text" at bounding box center [283, 145] width 162 height 12
type input "[PERSON_NAME]"
click at [374, 146] on input "Search" at bounding box center [387, 144] width 27 height 9
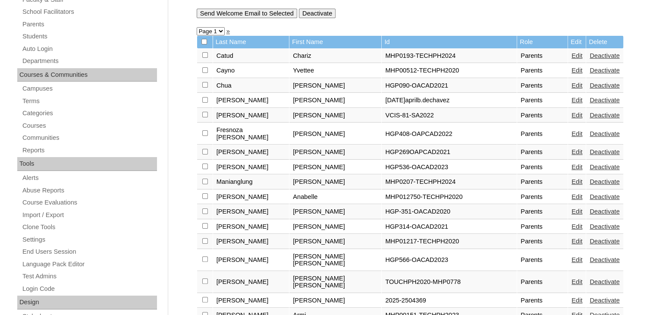
scroll to position [155, 0]
click at [573, 296] on link "Edit" at bounding box center [576, 299] width 11 height 7
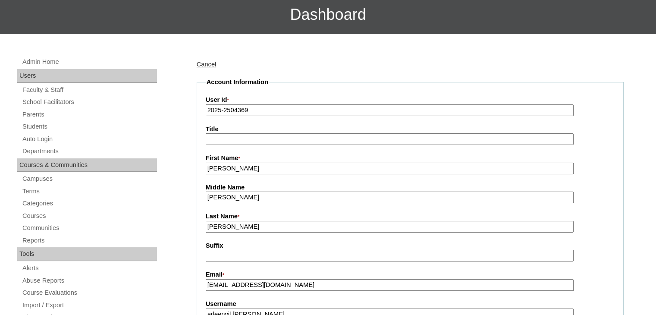
scroll to position [64, 0]
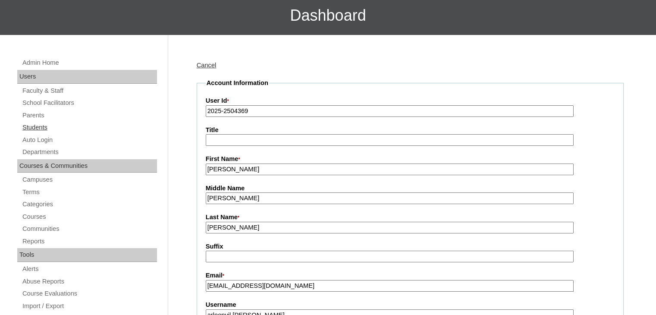
click at [40, 122] on link "Students" at bounding box center [89, 127] width 135 height 11
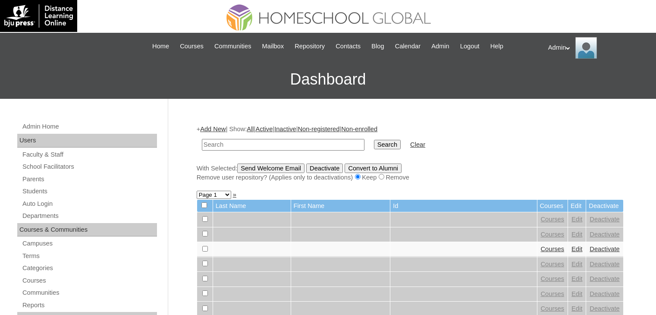
click at [40, 128] on link "Admin Home" at bounding box center [89, 126] width 135 height 11
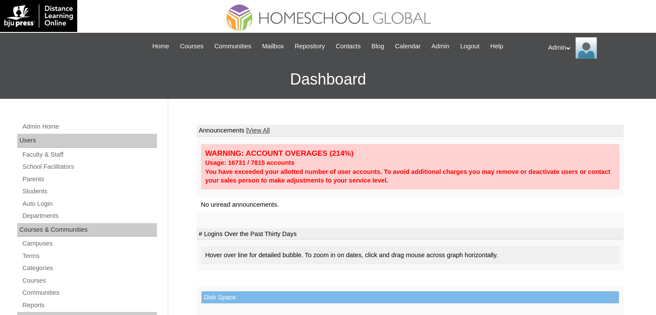
click at [258, 140] on td "WARNING: ACCOUNT OVERAGES (214%) Usage: 16731 / 7815 accounts You have exceeded…" at bounding box center [410, 167] width 427 height 60
click at [39, 192] on link "Students" at bounding box center [89, 191] width 135 height 11
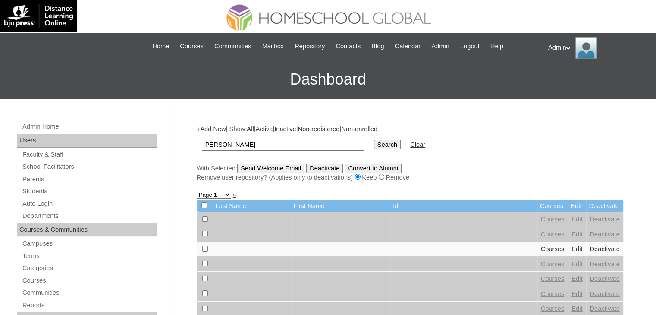
type input "[PERSON_NAME]"
click at [374, 141] on input "Search" at bounding box center [387, 144] width 27 height 9
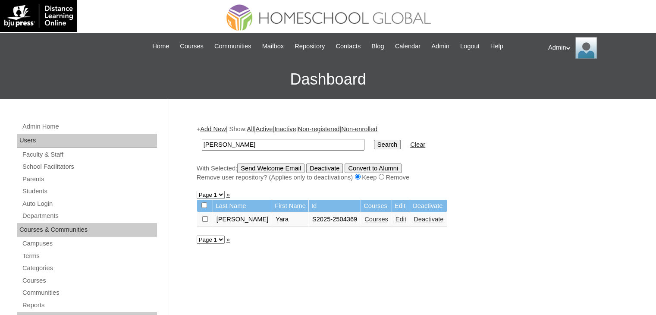
click at [395, 218] on link "Edit" at bounding box center [400, 219] width 11 height 7
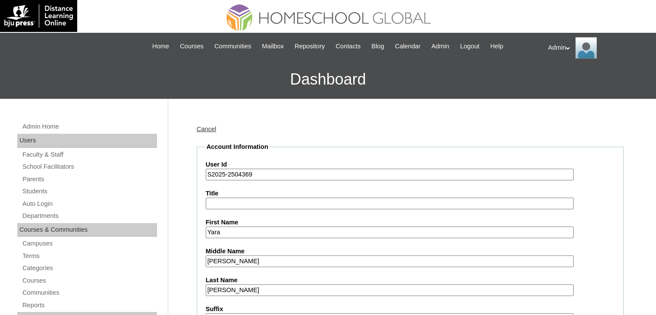
scroll to position [216, 0]
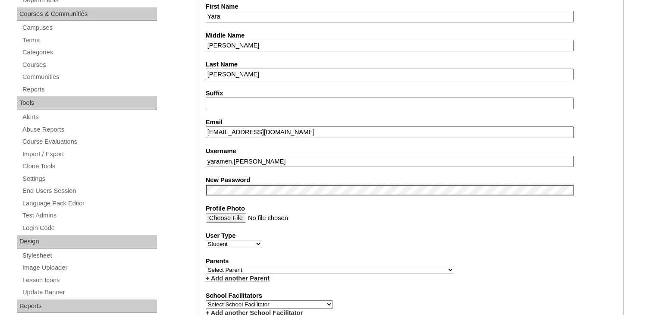
click at [258, 266] on select "Select Parent , , , , , , , , , , , , , , , , , , , , , , , , , , , , , , , , ,…" at bounding box center [330, 270] width 248 height 8
select select "43875"
click at [206, 266] on select "Select Parent , , , , , , , , , , , , , , , , , , , , , , , , , , , , , , , , ,…" at bounding box center [330, 270] width 248 height 8
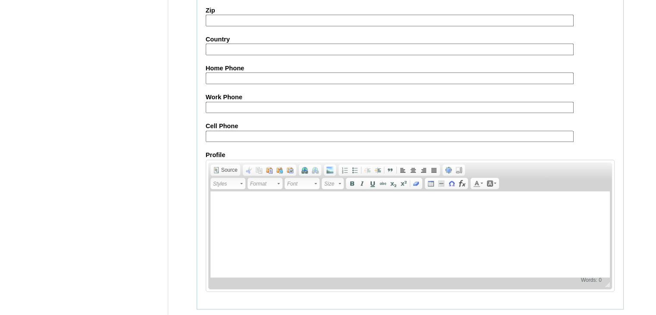
scroll to position [981, 0]
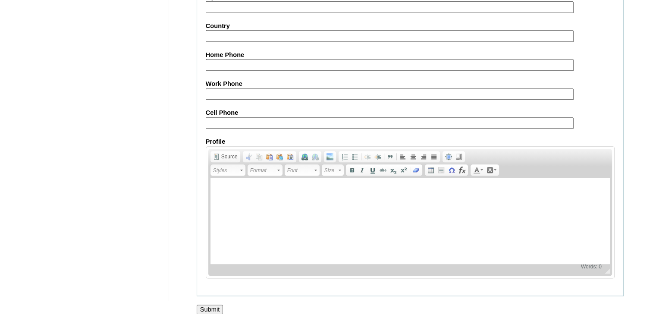
click at [216, 304] on input "Submit" at bounding box center [210, 308] width 27 height 9
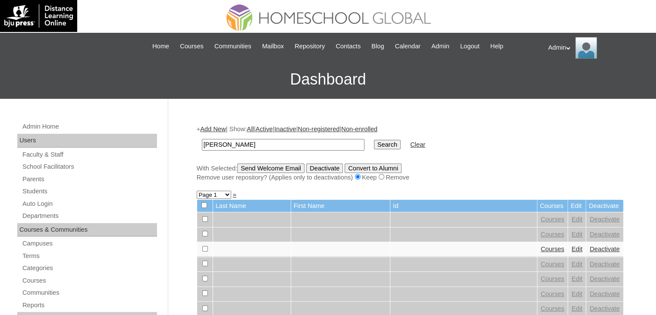
type input "salman"
click at [374, 140] on input "Search" at bounding box center [387, 144] width 27 height 9
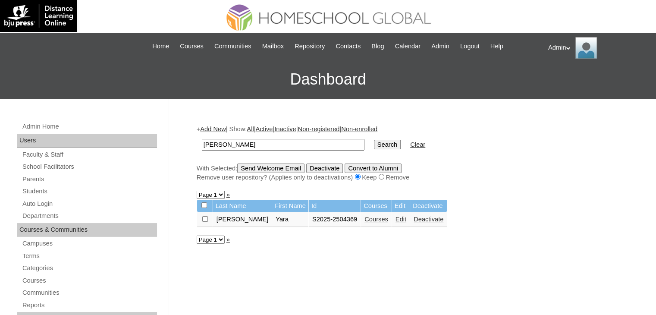
click at [364, 221] on link "Courses" at bounding box center [376, 219] width 24 height 7
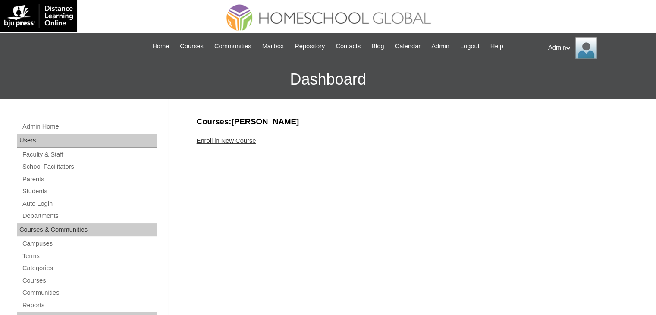
click at [241, 140] on link "Enroll in New Course" at bounding box center [226, 140] width 59 height 7
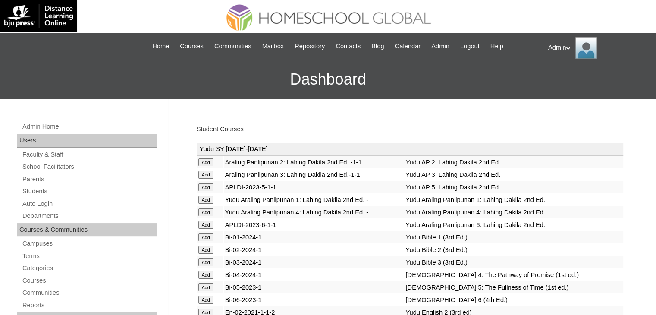
click at [209, 236] on input "Add" at bounding box center [205, 237] width 15 height 8
click at [209, 197] on input "Add" at bounding box center [205, 200] width 15 height 8
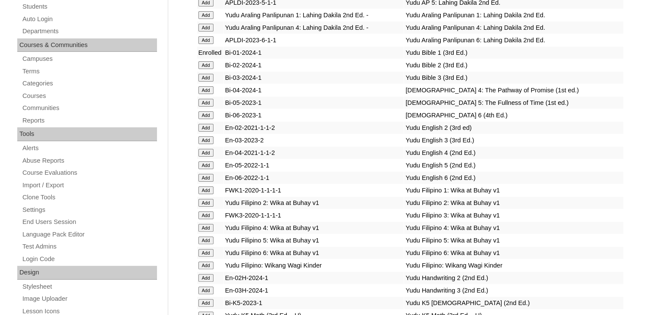
scroll to position [187, 0]
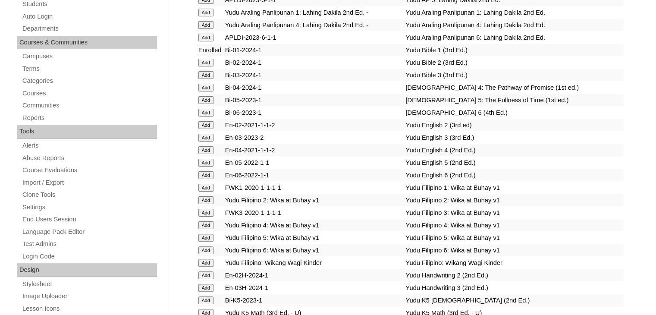
click at [204, 188] on input "Add" at bounding box center [205, 188] width 15 height 8
click at [206, 184] on input "Add" at bounding box center [205, 188] width 15 height 8
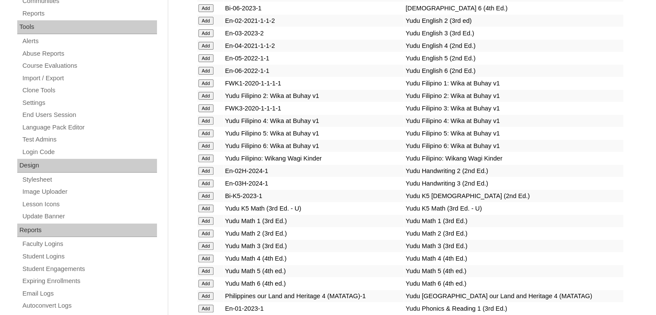
scroll to position [310, 0]
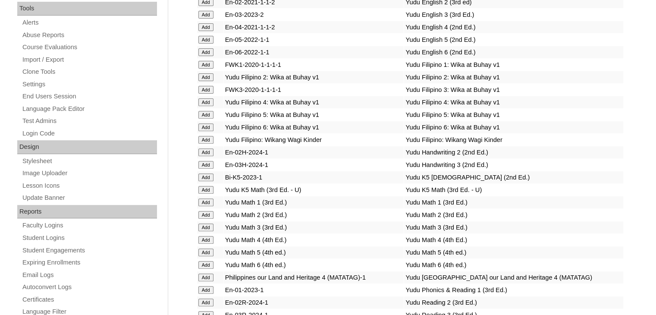
click at [209, 198] on input "Add" at bounding box center [205, 202] width 15 height 8
click at [207, 198] on input "Add" at bounding box center [205, 202] width 15 height 8
click at [212, 198] on input "Add" at bounding box center [205, 202] width 15 height 8
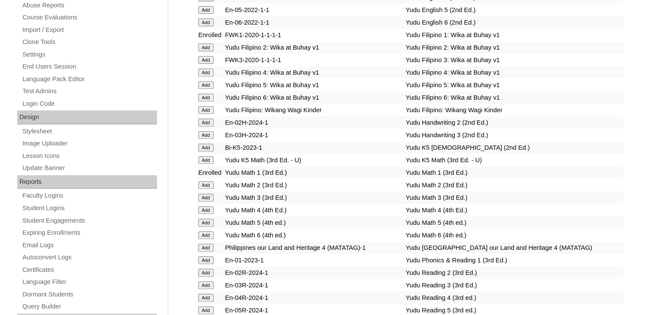
scroll to position [340, 0]
click at [201, 255] on input "Add" at bounding box center [205, 259] width 15 height 8
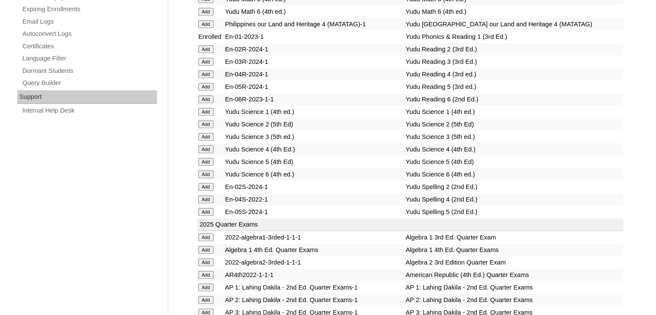
scroll to position [563, 0]
click at [205, 107] on input "Add" at bounding box center [205, 111] width 15 height 8
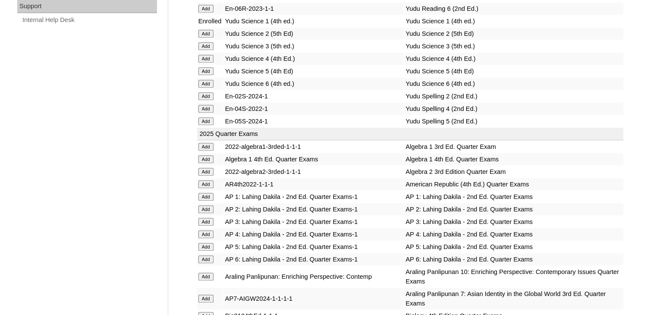
scroll to position [719, 0]
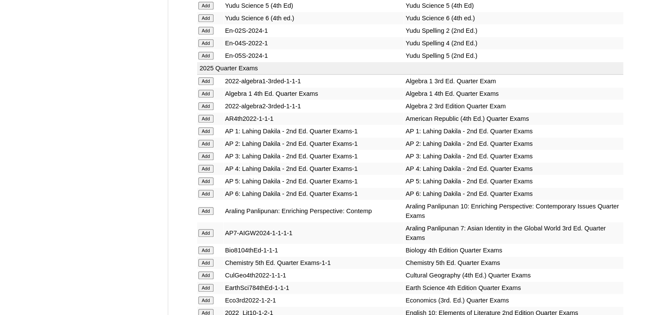
click at [204, 127] on input "Add" at bounding box center [205, 131] width 15 height 8
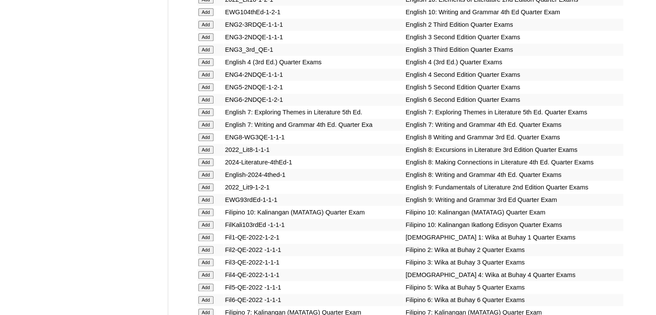
scroll to position [1034, 0]
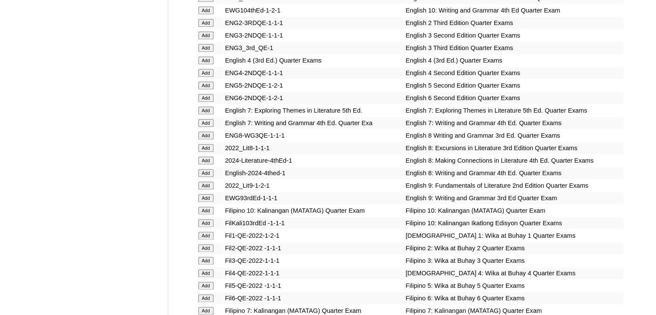
click at [200, 238] on input "Add" at bounding box center [205, 235] width 15 height 8
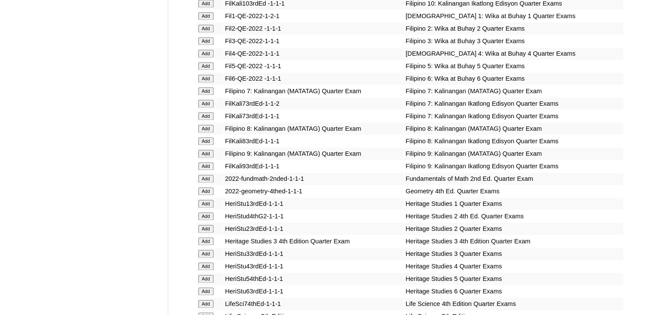
scroll to position [1299, 0]
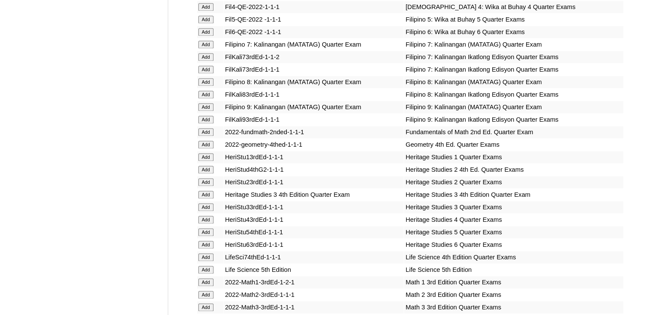
click at [203, 158] on input "Add" at bounding box center [205, 157] width 15 height 8
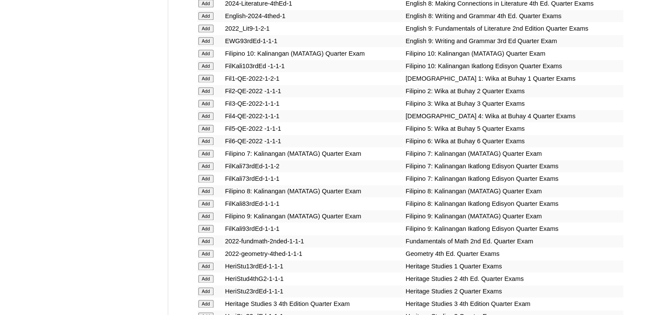
scroll to position [1167, 0]
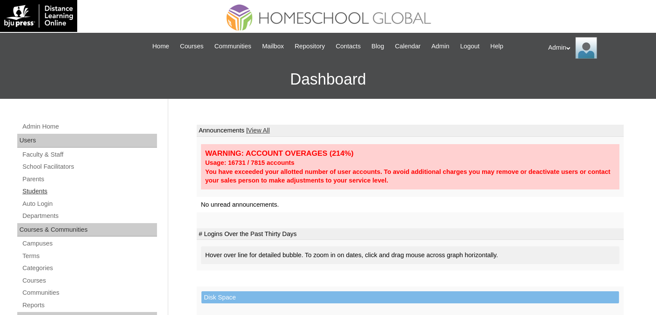
click at [38, 190] on link "Students" at bounding box center [89, 191] width 135 height 11
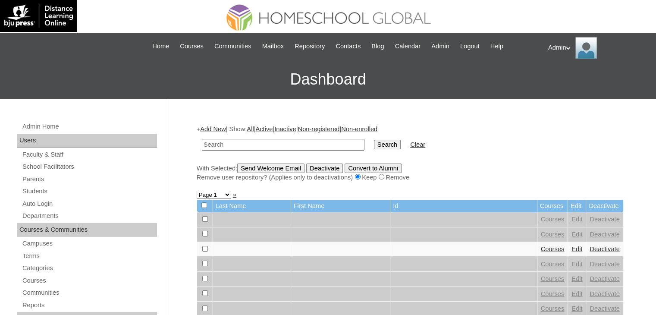
type input "a"
type input "[PERSON_NAME]"
click at [374, 145] on input "Search" at bounding box center [387, 144] width 27 height 9
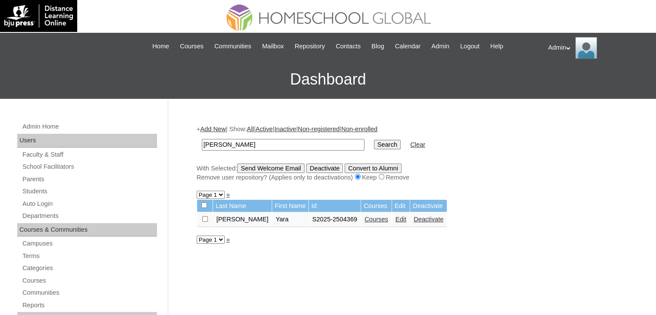
click at [364, 219] on link "Courses" at bounding box center [376, 219] width 24 height 7
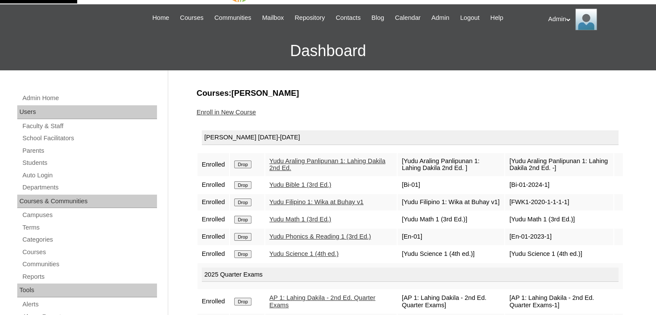
scroll to position [29, 0]
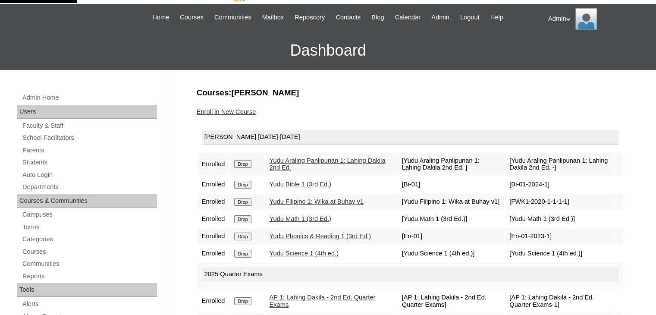
click at [248, 257] on input "Drop" at bounding box center [242, 254] width 17 height 8
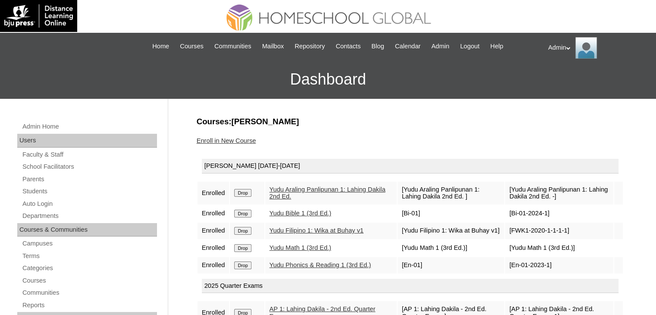
click at [243, 189] on input "Drop" at bounding box center [242, 193] width 17 height 8
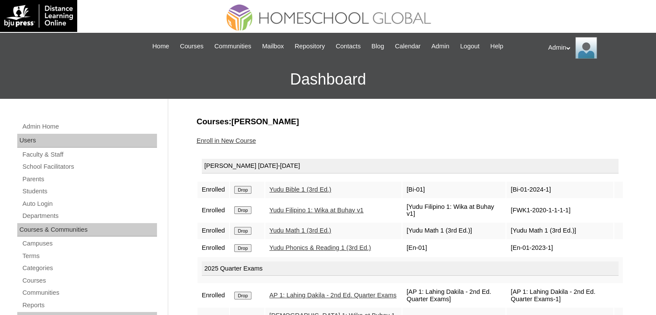
click at [243, 188] on input "Drop" at bounding box center [242, 190] width 17 height 8
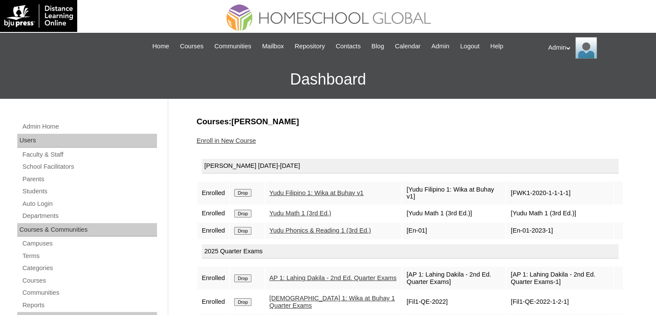
click at [243, 189] on input "Drop" at bounding box center [242, 193] width 17 height 8
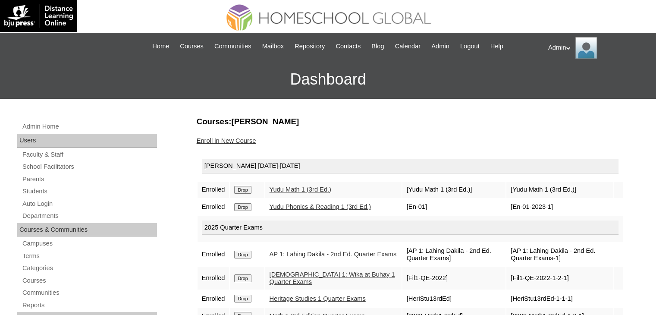
click at [243, 188] on input "Drop" at bounding box center [242, 190] width 17 height 8
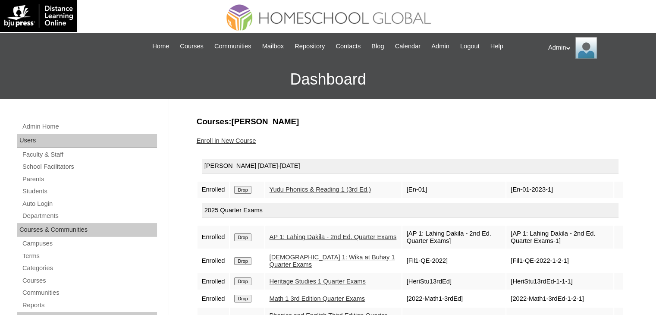
click at [243, 188] on input "Drop" at bounding box center [242, 190] width 17 height 8
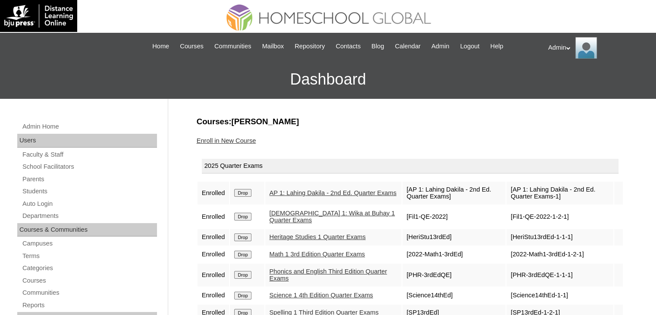
click at [245, 194] on input "Drop" at bounding box center [242, 193] width 17 height 8
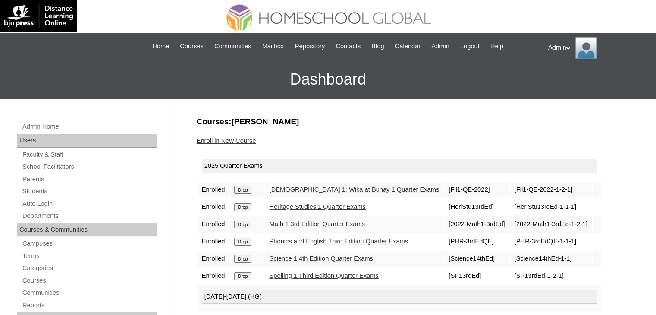
click at [245, 194] on td "Drop" at bounding box center [247, 189] width 34 height 16
click at [242, 191] on input "Drop" at bounding box center [242, 190] width 17 height 8
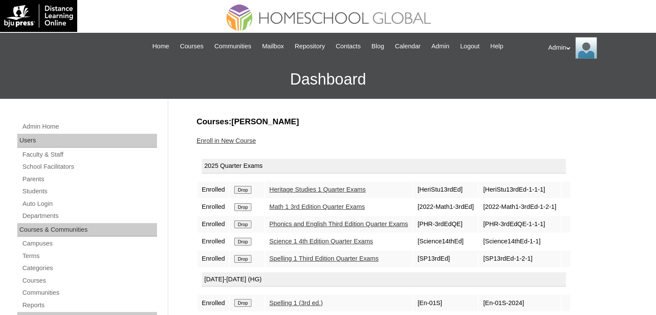
click at [242, 191] on input "Drop" at bounding box center [242, 190] width 17 height 8
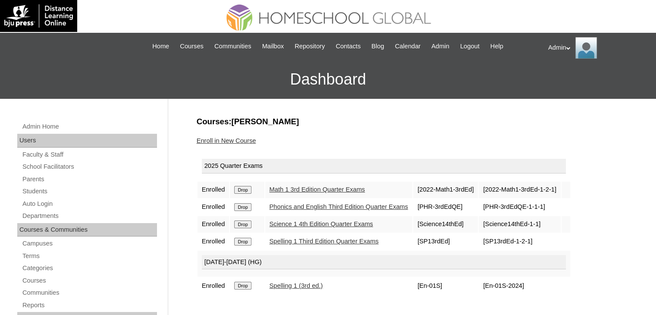
click at [242, 191] on input "Drop" at bounding box center [242, 190] width 17 height 8
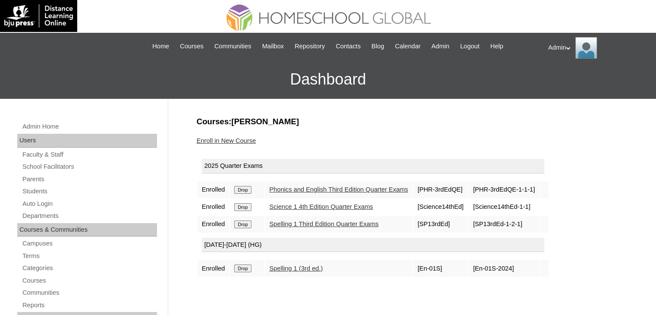
click at [242, 191] on input "Drop" at bounding box center [242, 190] width 17 height 8
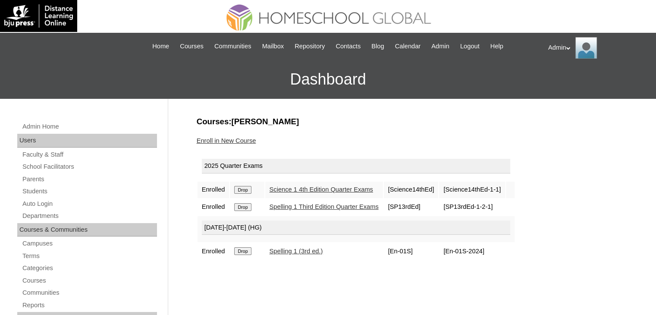
click at [242, 191] on input "Drop" at bounding box center [242, 190] width 17 height 8
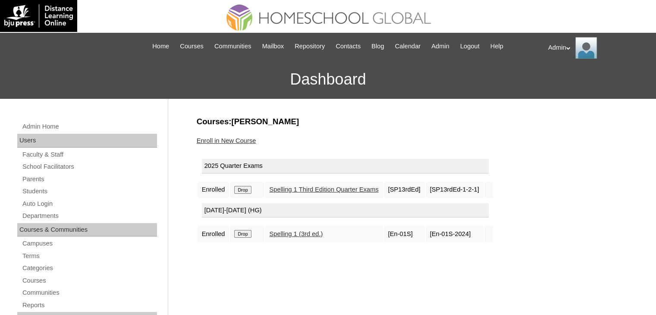
click at [242, 191] on input "Drop" at bounding box center [242, 190] width 17 height 8
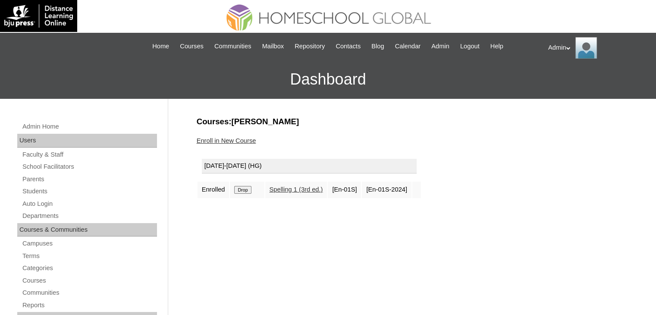
drag, startPoint x: 237, startPoint y: 183, endPoint x: 243, endPoint y: 188, distance: 8.2
click at [243, 188] on td "Drop" at bounding box center [247, 189] width 34 height 16
click at [243, 188] on input "Drop" at bounding box center [242, 190] width 17 height 8
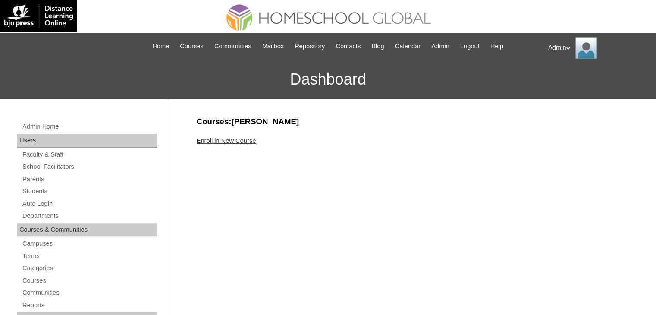
click at [242, 137] on link "Enroll in New Course" at bounding box center [226, 140] width 59 height 7
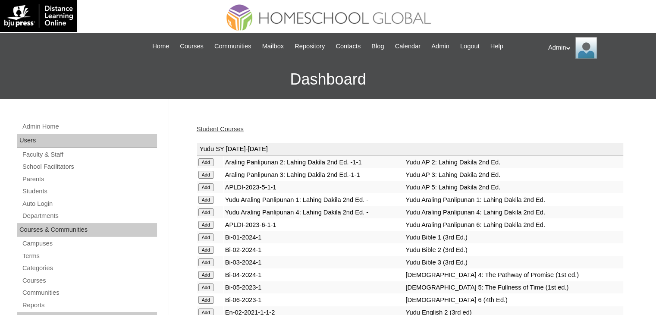
click at [209, 174] on input "Add" at bounding box center [205, 175] width 15 height 8
click at [203, 261] on input "Add" at bounding box center [205, 262] width 15 height 8
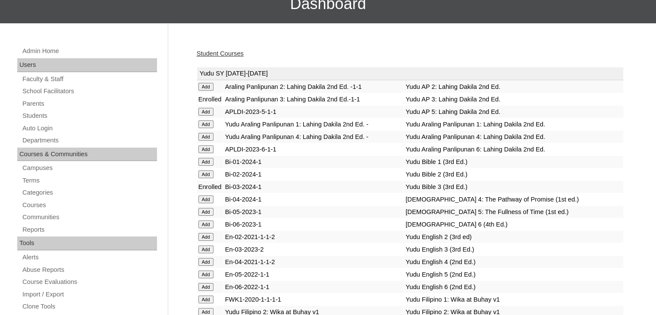
scroll to position [76, 0]
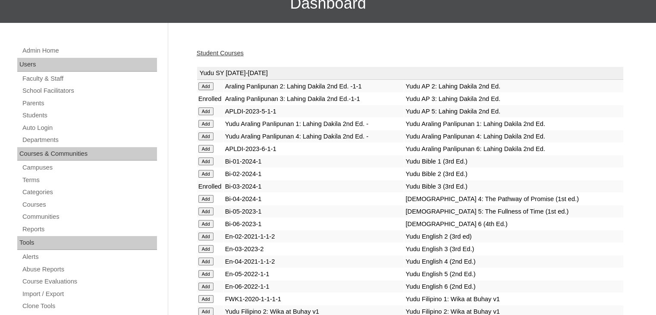
click at [204, 247] on input "Add" at bounding box center [205, 249] width 15 height 8
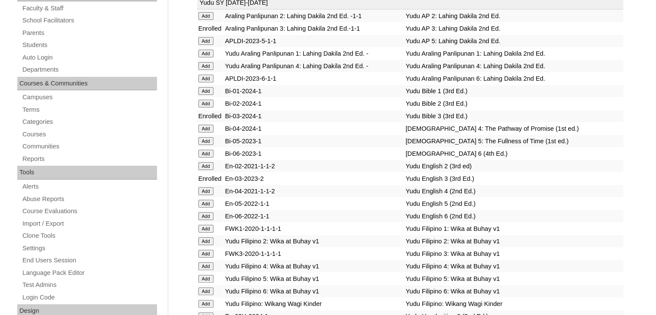
scroll to position [149, 0]
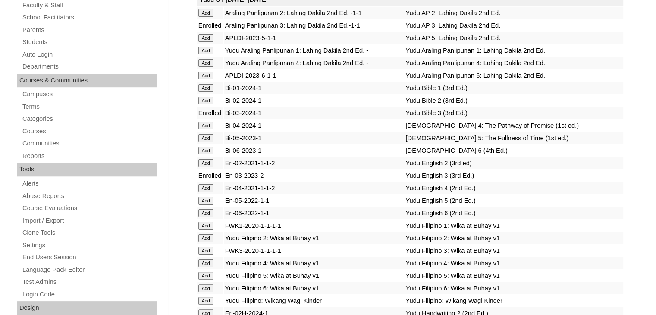
click at [210, 251] on input "Add" at bounding box center [205, 251] width 15 height 8
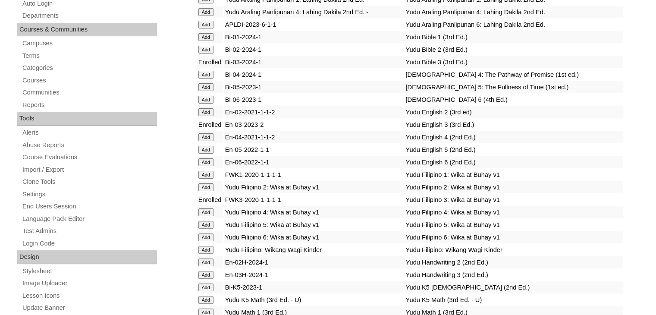
scroll to position [201, 0]
click at [206, 270] on input "Add" at bounding box center [205, 274] width 15 height 8
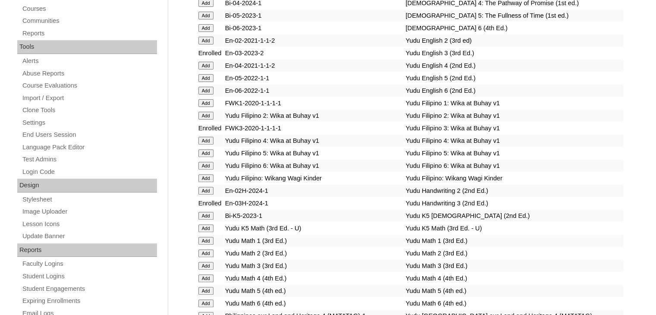
scroll to position [276, 0]
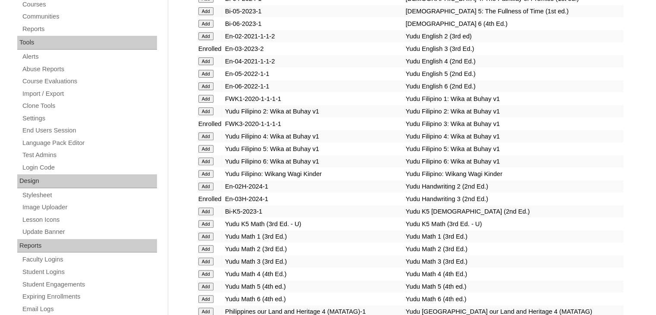
click at [198, 258] on input "Add" at bounding box center [205, 261] width 15 height 8
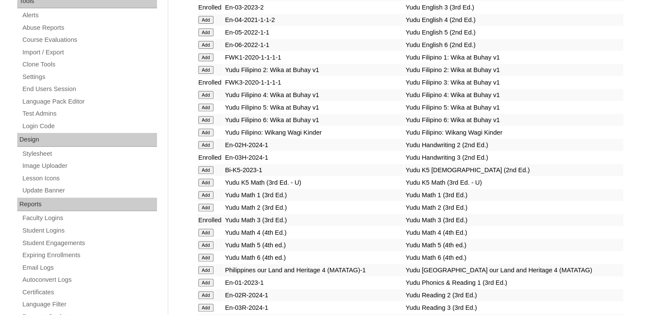
scroll to position [351, 0]
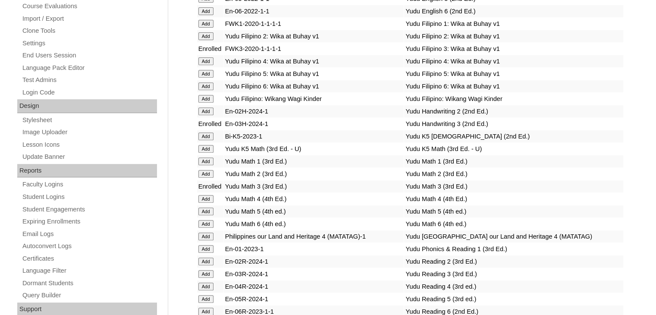
click at [212, 270] on input "Add" at bounding box center [205, 274] width 15 height 8
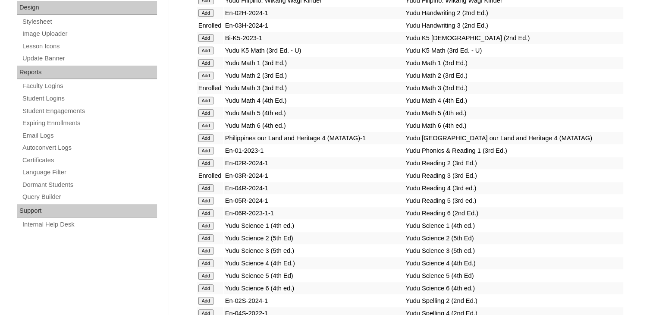
scroll to position [457, 0]
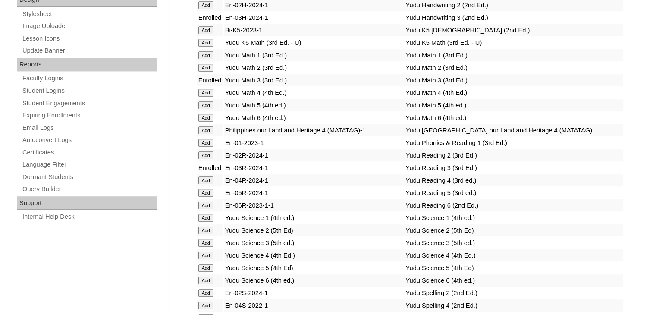
click at [212, 241] on input "Add" at bounding box center [205, 243] width 15 height 8
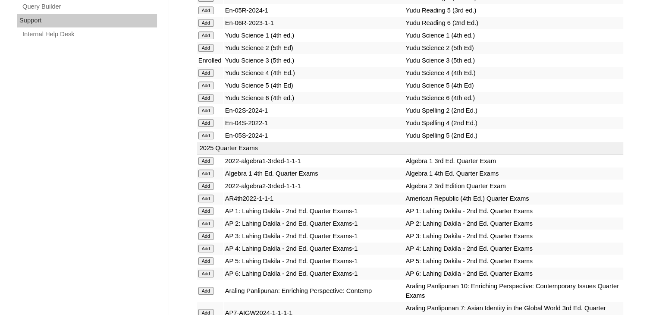
scroll to position [668, 0]
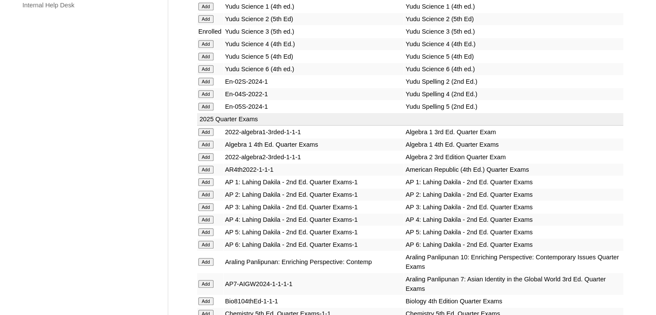
click at [203, 203] on input "Add" at bounding box center [205, 207] width 15 height 8
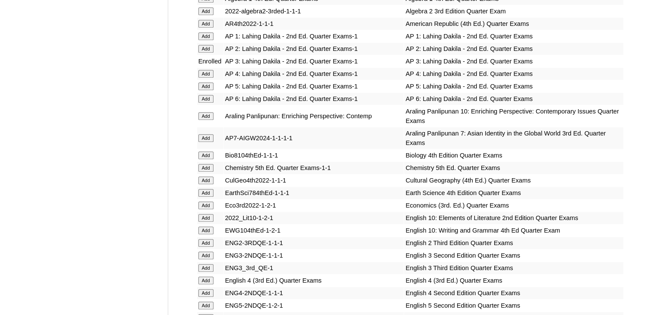
scroll to position [823, 0]
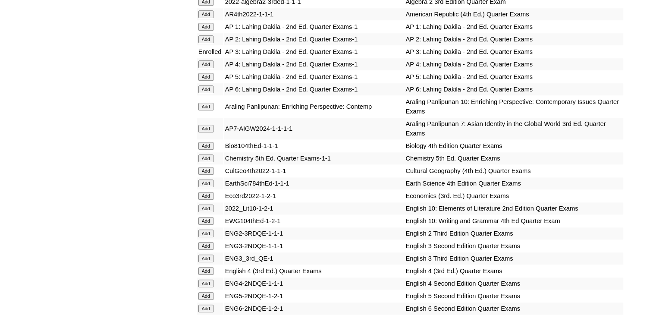
click at [209, 242] on input "Add" at bounding box center [205, 246] width 15 height 8
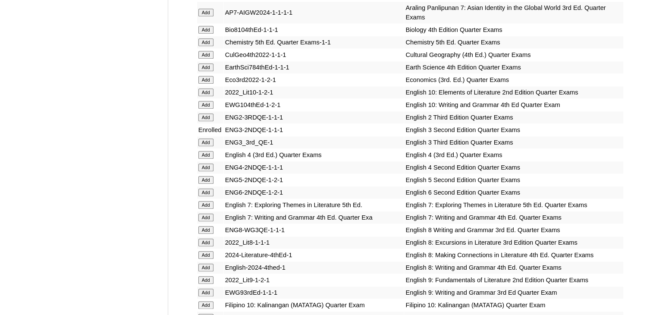
scroll to position [939, 0]
click at [203, 139] on input "Add" at bounding box center [205, 143] width 15 height 8
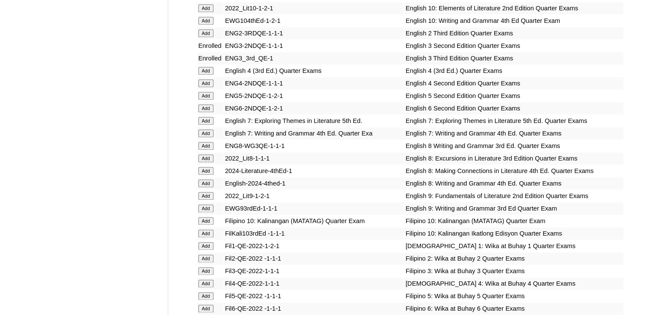
scroll to position [1059, 0]
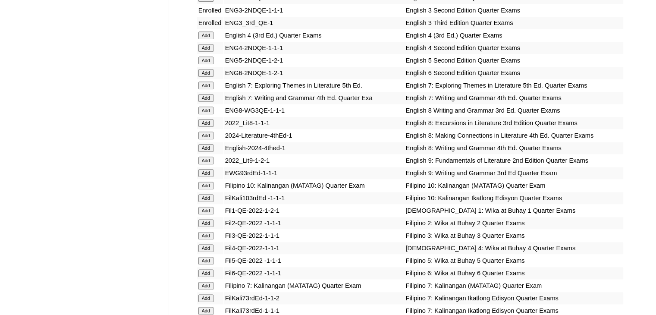
click at [203, 235] on input "Add" at bounding box center [205, 235] width 15 height 8
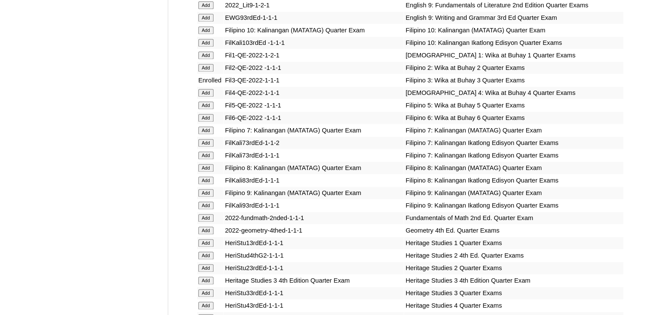
scroll to position [1250, 0]
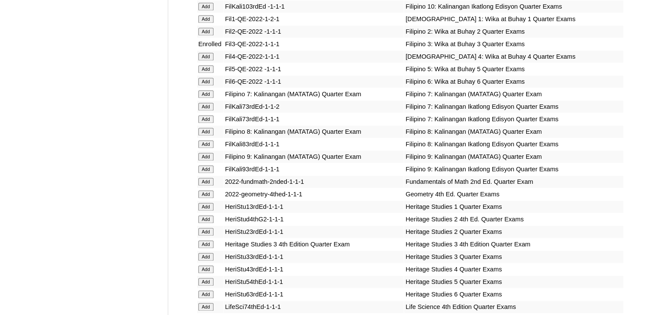
click at [209, 243] on input "Add" at bounding box center [205, 244] width 15 height 8
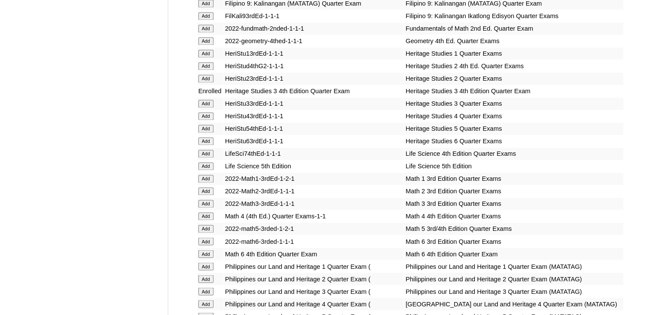
scroll to position [1404, 0]
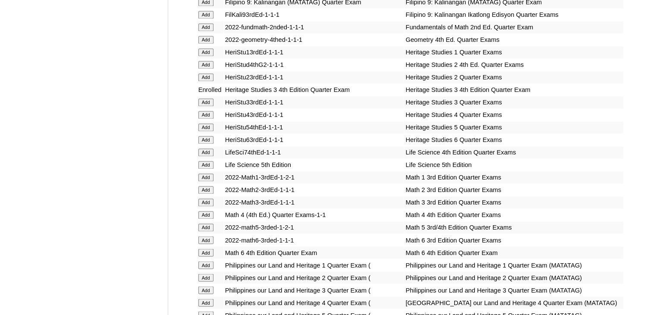
click at [206, 203] on input "Add" at bounding box center [205, 202] width 15 height 8
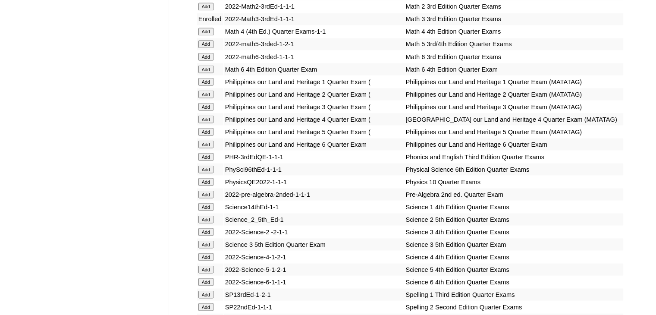
scroll to position [1595, 0]
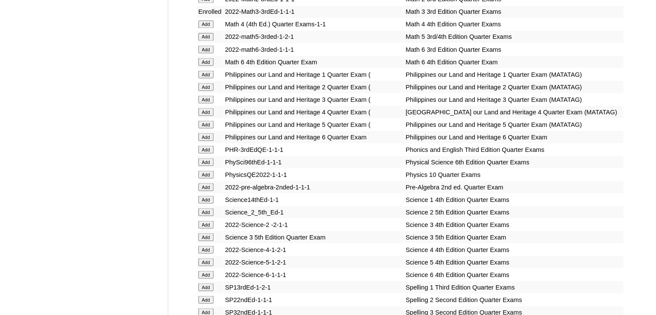
click at [205, 241] on input "Add" at bounding box center [205, 237] width 15 height 8
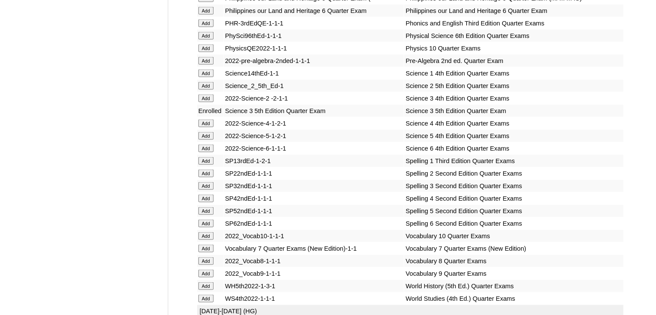
scroll to position [1726, 0]
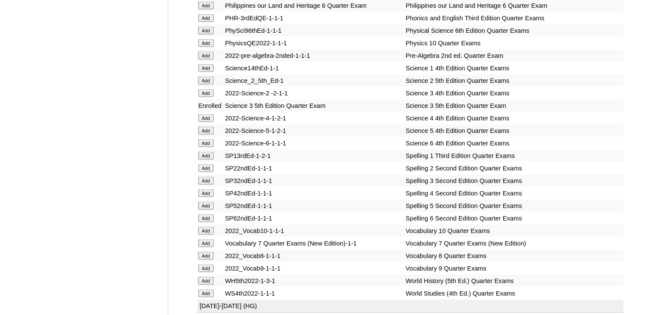
click at [203, 184] on input "Add" at bounding box center [205, 181] width 15 height 8
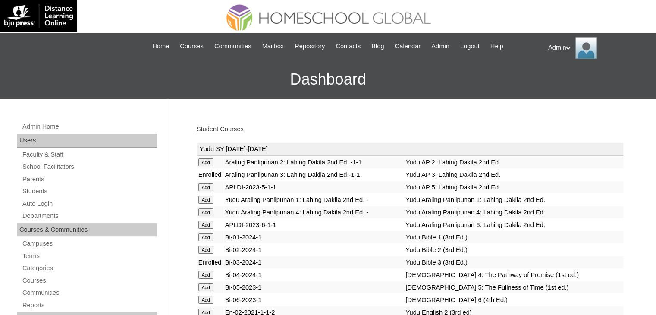
click at [229, 129] on link "Student Courses" at bounding box center [220, 128] width 47 height 7
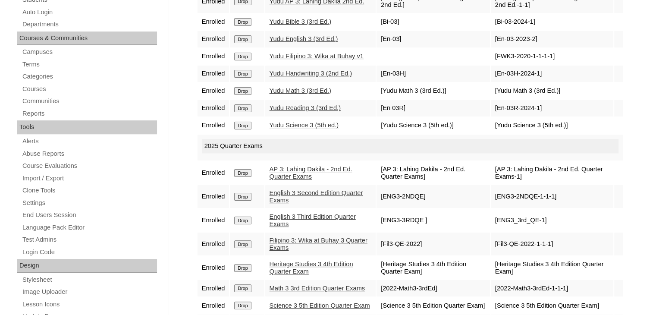
scroll to position [203, 0]
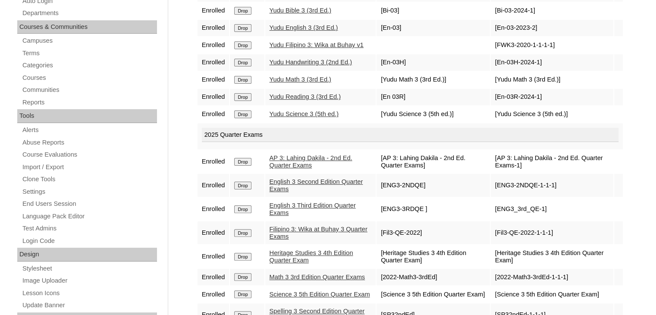
click at [246, 253] on input "Drop" at bounding box center [242, 257] width 17 height 8
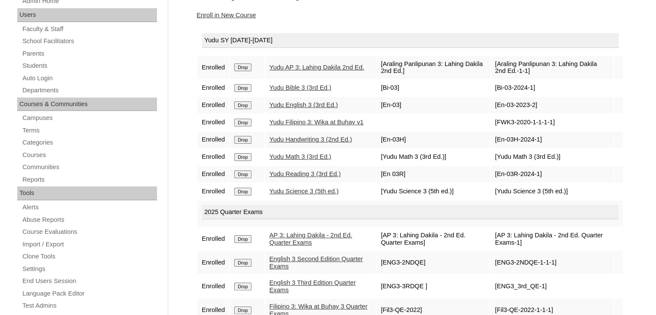
scroll to position [209, 0]
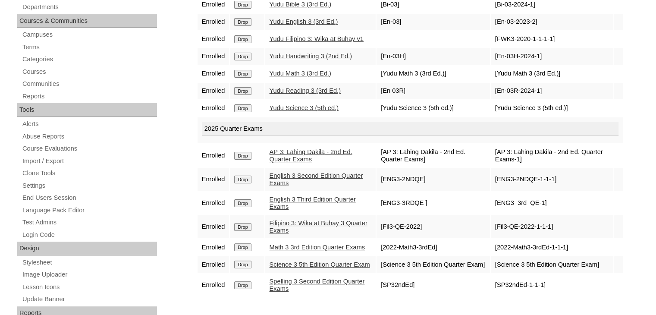
click at [247, 179] on input "Drop" at bounding box center [242, 179] width 17 height 8
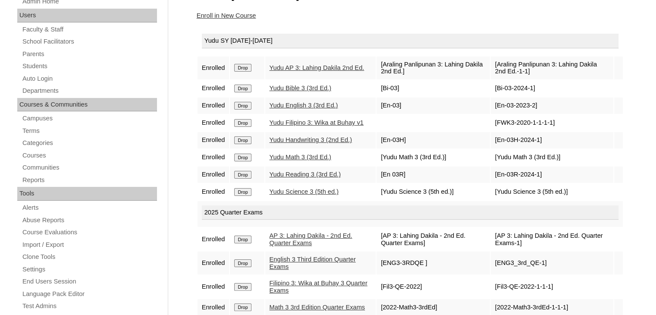
scroll to position [124, 0]
click at [56, 64] on link "Students" at bounding box center [89, 67] width 135 height 11
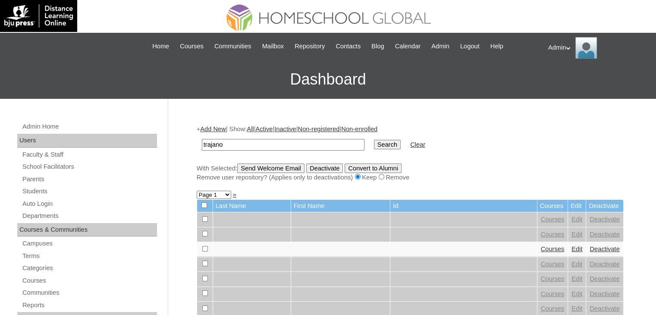
type input "Trajano"
click at [374, 143] on input "Search" at bounding box center [387, 144] width 27 height 9
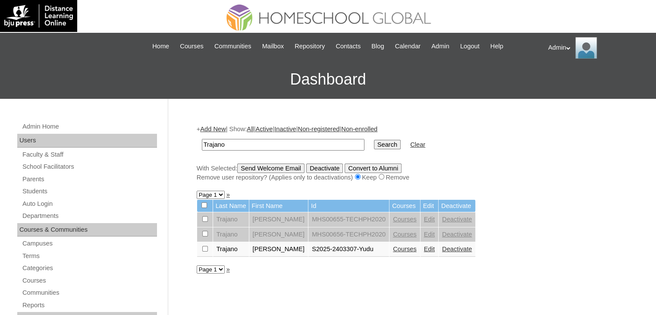
drag, startPoint x: 257, startPoint y: 143, endPoint x: 151, endPoint y: 144, distance: 106.0
type input "[PERSON_NAME]"
click at [374, 140] on input "Search" at bounding box center [387, 144] width 27 height 9
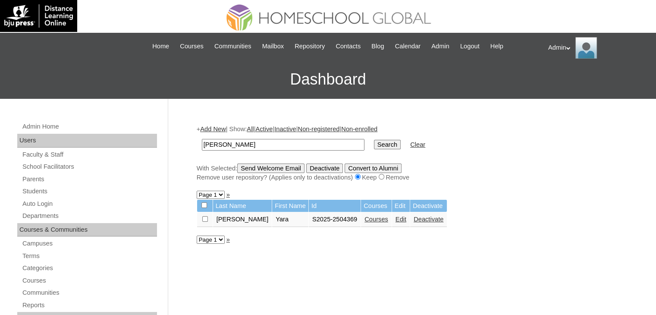
click at [395, 219] on link "Edit" at bounding box center [400, 219] width 11 height 7
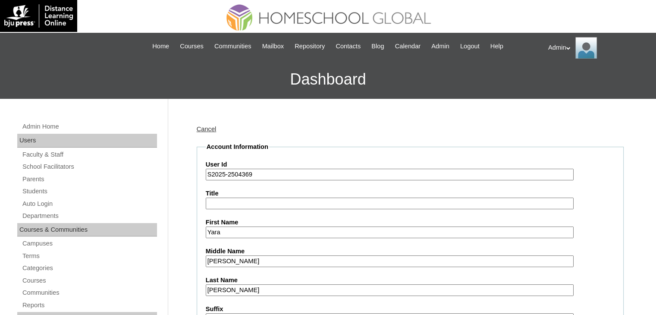
click at [290, 172] on input "S2025-2504369" at bounding box center [390, 175] width 368 height 12
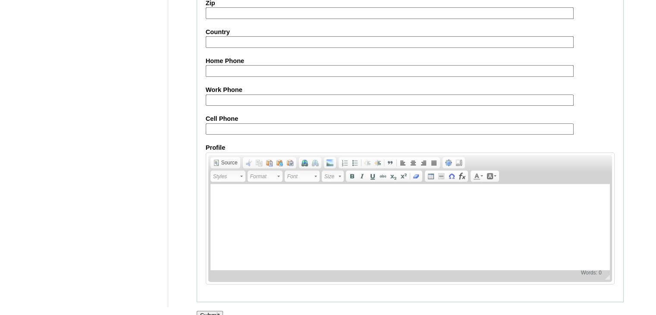
scroll to position [990, 0]
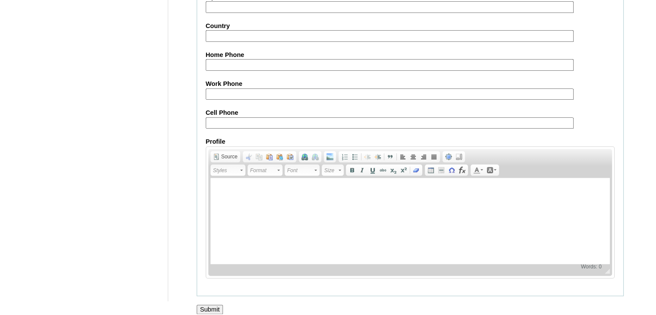
type input "S2025-2504369-Yudu"
click at [216, 304] on input "Submit" at bounding box center [210, 308] width 27 height 9
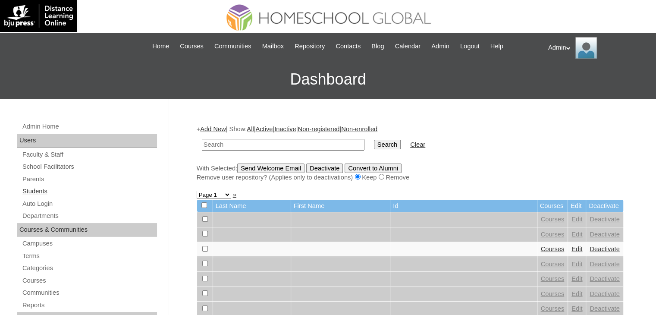
click at [42, 191] on link "Students" at bounding box center [89, 191] width 135 height 11
type input "Aberin"
click at [374, 142] on input "Search" at bounding box center [387, 144] width 27 height 9
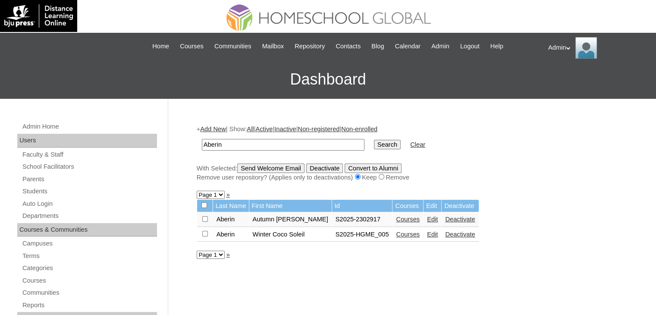
click at [396, 216] on link "Courses" at bounding box center [408, 219] width 24 height 7
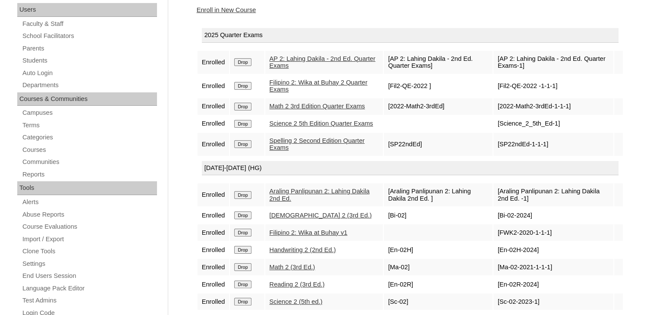
scroll to position [129, 0]
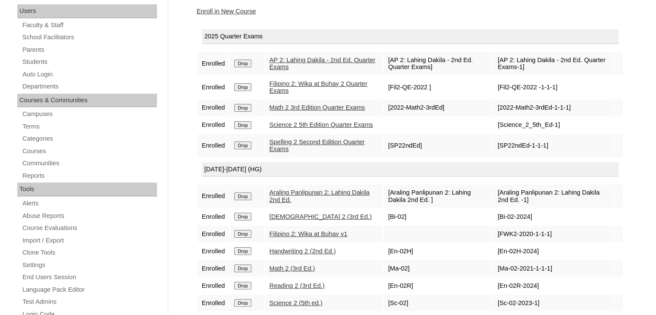
click at [245, 11] on link "Enroll in New Course" at bounding box center [226, 11] width 59 height 7
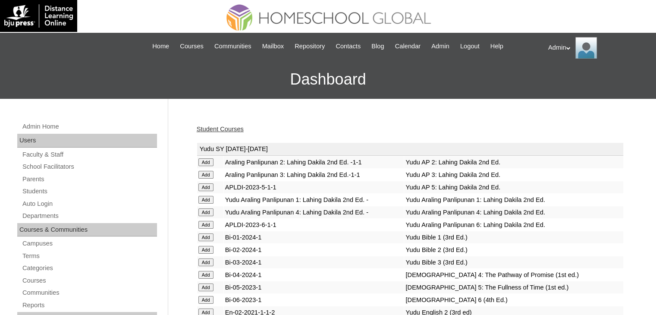
click at [317, 259] on td "Bi-03-2024-1" at bounding box center [314, 262] width 180 height 12
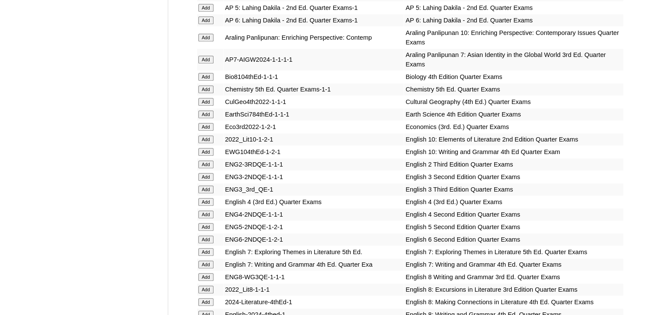
click at [208, 160] on input "Add" at bounding box center [205, 164] width 15 height 8
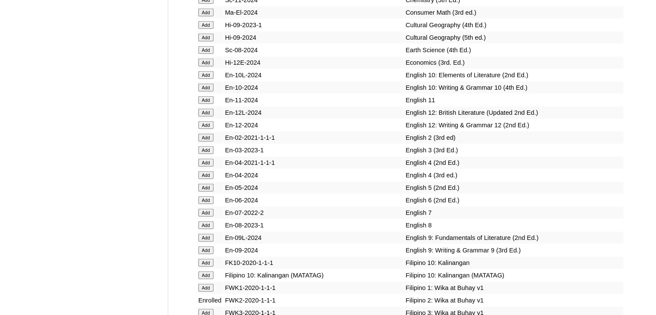
click at [208, 141] on input "Add" at bounding box center [205, 138] width 15 height 8
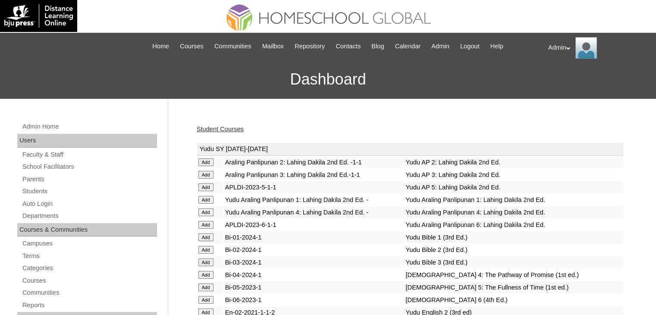
click at [234, 129] on link "Student Courses" at bounding box center [220, 128] width 47 height 7
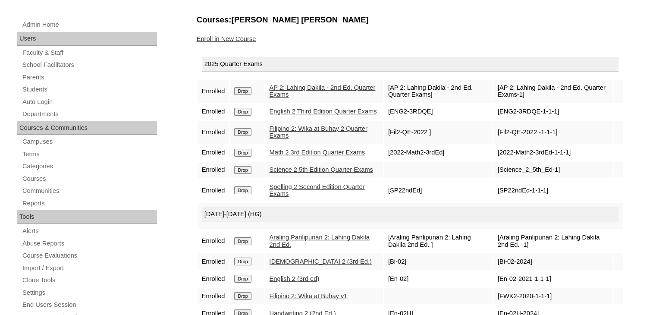
scroll to position [86, 0]
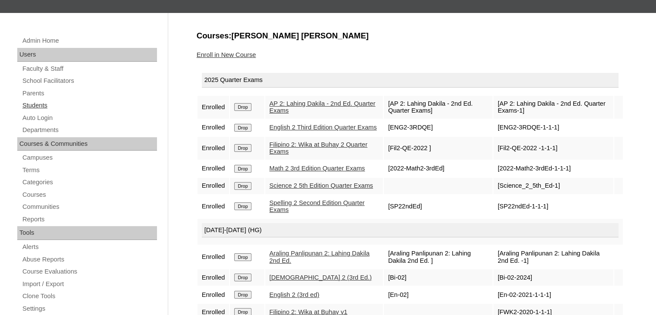
click at [34, 105] on link "Students" at bounding box center [89, 105] width 135 height 11
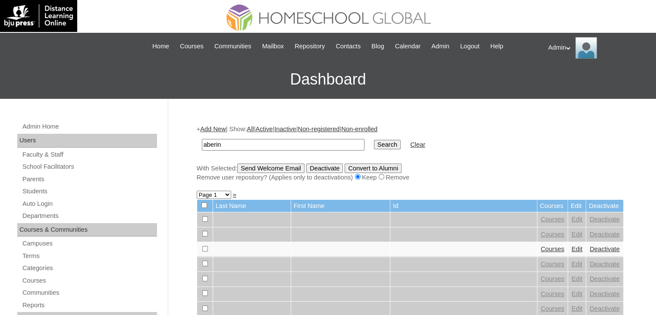
type input "Aberin"
click at [374, 144] on input "Search" at bounding box center [387, 144] width 27 height 9
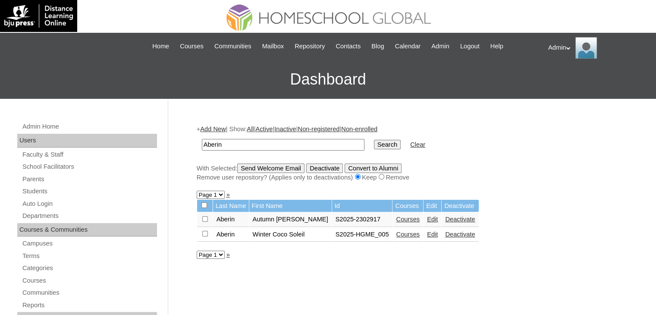
click at [396, 234] on link "Courses" at bounding box center [408, 234] width 24 height 7
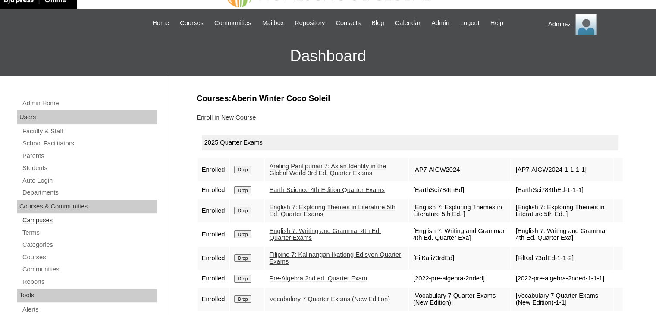
scroll to position [17, 0]
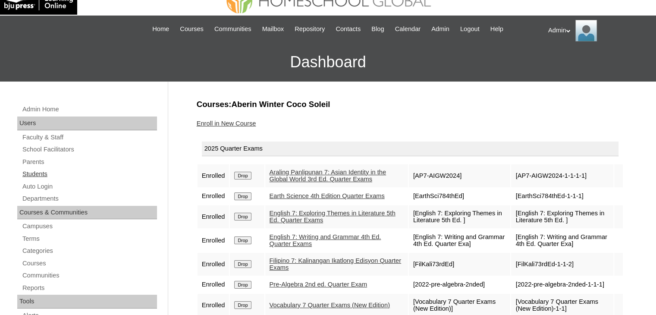
click at [40, 173] on link "Students" at bounding box center [89, 174] width 135 height 11
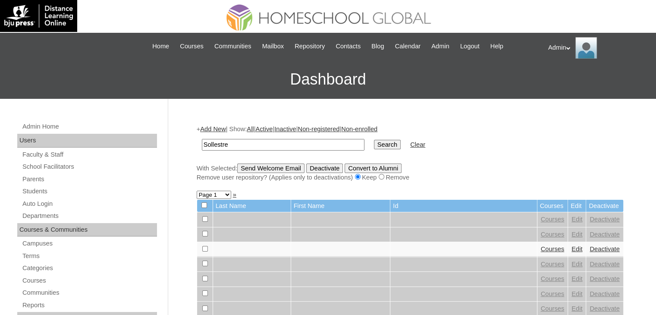
type input "sollestre"
click at [374, 145] on input "Search" at bounding box center [387, 144] width 27 height 9
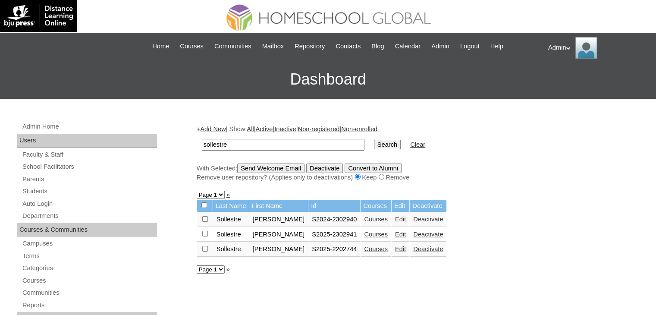
click at [374, 245] on link "Courses" at bounding box center [376, 248] width 24 height 7
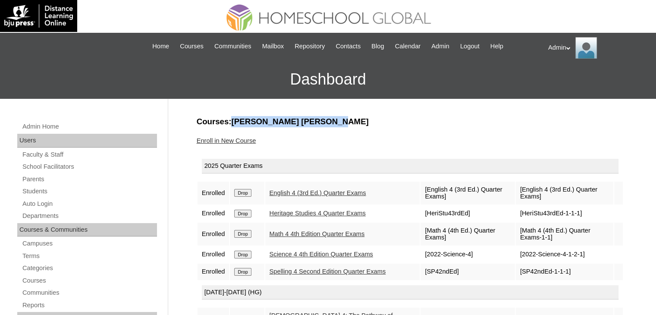
drag, startPoint x: 321, startPoint y: 121, endPoint x: 230, endPoint y: 123, distance: 91.0
click at [230, 123] on h3 "Courses:Sollestre Mikael Elayna" at bounding box center [410, 121] width 427 height 11
copy h3 "Sollestre Mikael Elayna"
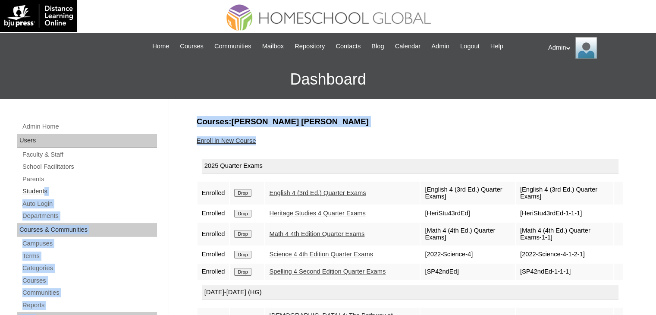
drag, startPoint x: 347, startPoint y: 137, endPoint x: 47, endPoint y: 188, distance: 304.3
click at [47, 188] on link "Students" at bounding box center [89, 191] width 135 height 11
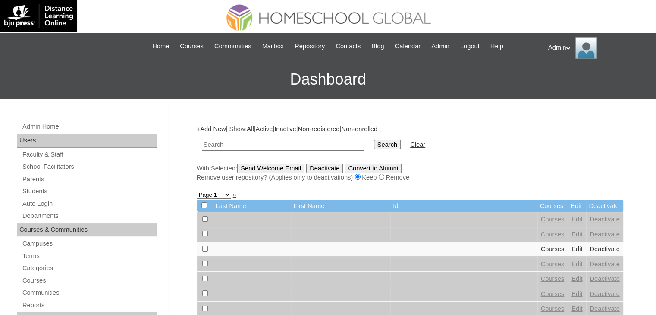
click at [202, 145] on input "text" at bounding box center [283, 145] width 162 height 12
click at [214, 145] on input "text" at bounding box center [283, 145] width 162 height 12
type input "sollestre"
click at [374, 140] on input "Search" at bounding box center [387, 144] width 27 height 9
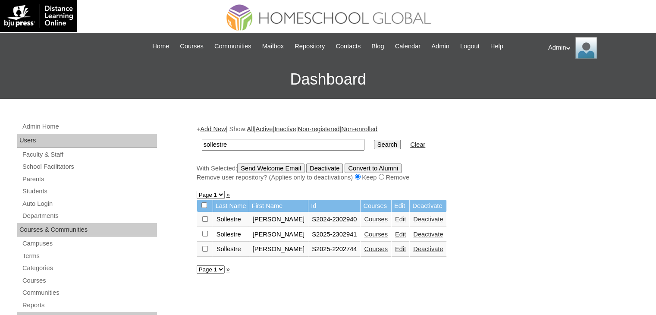
drag, startPoint x: 299, startPoint y: 233, endPoint x: 253, endPoint y: 233, distance: 45.7
click at [253, 233] on td "Miguel Ezekiel" at bounding box center [278, 234] width 59 height 15
copy td "Miguel Ezekiel"
click at [373, 233] on link "Courses" at bounding box center [376, 234] width 24 height 7
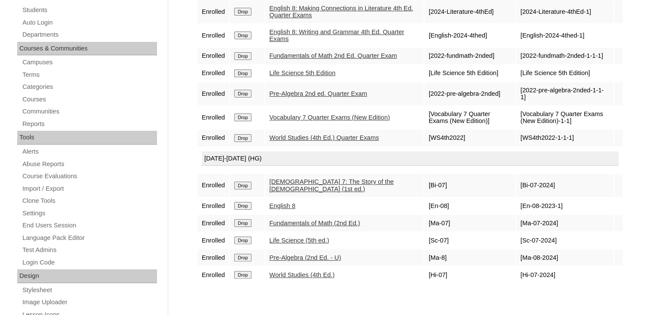
scroll to position [212, 0]
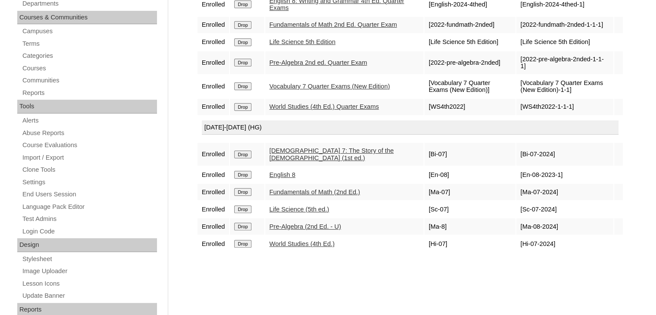
click at [249, 172] on input "Drop" at bounding box center [242, 175] width 17 height 8
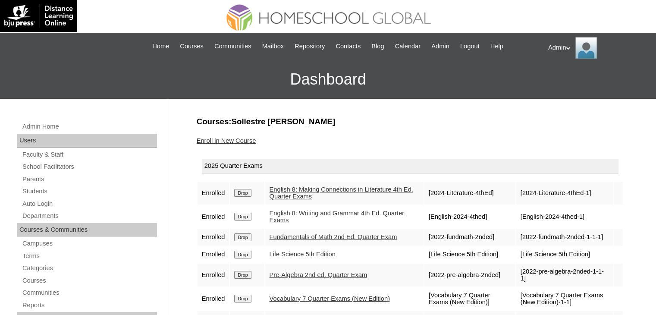
click at [243, 141] on link "Enroll in New Course" at bounding box center [226, 140] width 59 height 7
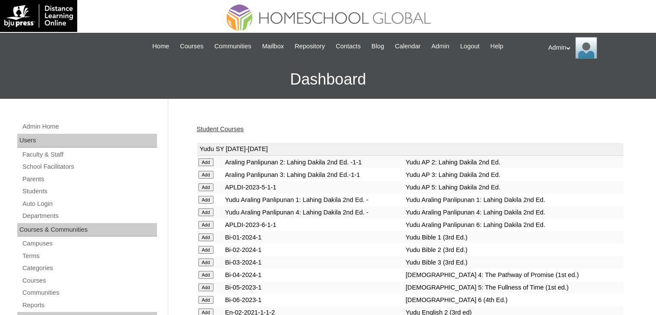
scroll to position [979, 0]
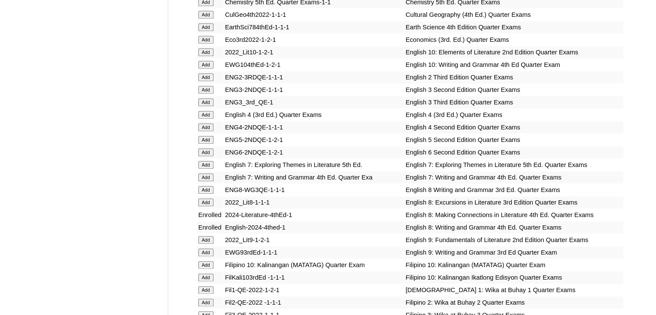
click at [209, 161] on input "Add" at bounding box center [205, 165] width 15 height 8
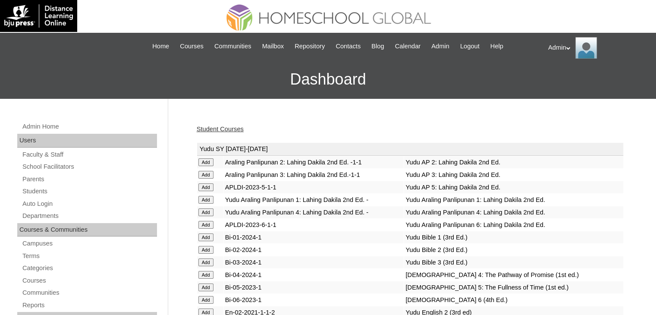
scroll to position [979, 0]
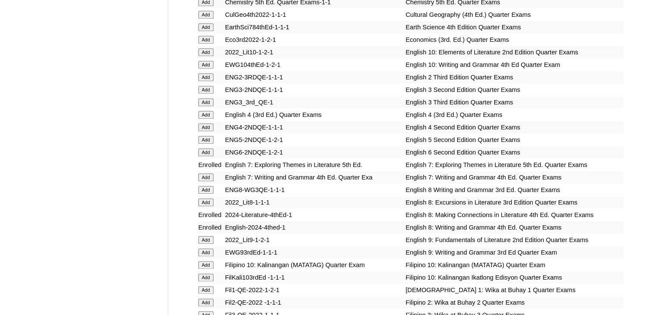
click at [205, 178] on input "Add" at bounding box center [205, 177] width 15 height 8
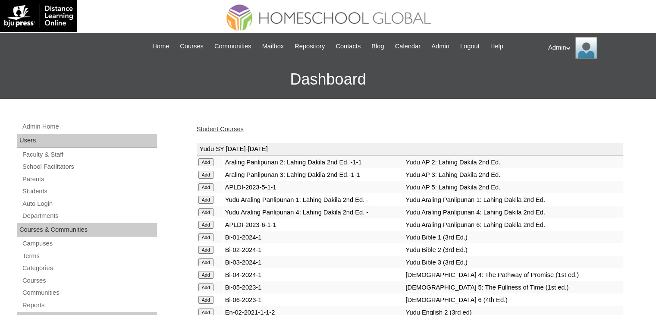
click at [234, 125] on div "Student Courses" at bounding box center [410, 129] width 427 height 9
click at [234, 130] on link "Student Courses" at bounding box center [220, 128] width 47 height 7
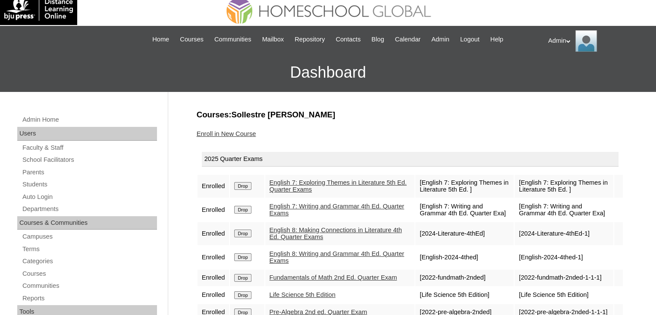
scroll to position [9, 0]
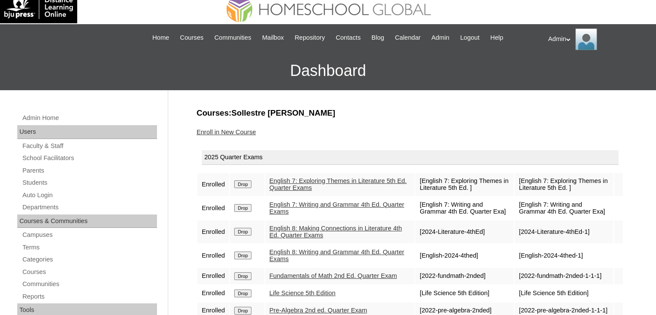
click at [243, 230] on input "Drop" at bounding box center [242, 232] width 17 height 8
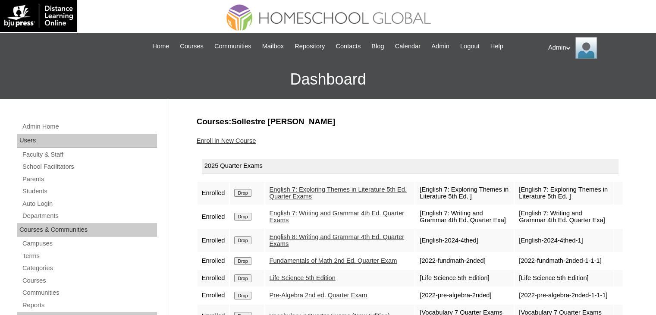
click at [243, 230] on td "Drop" at bounding box center [247, 240] width 34 height 23
click at [244, 241] on input "Drop" at bounding box center [242, 240] width 17 height 8
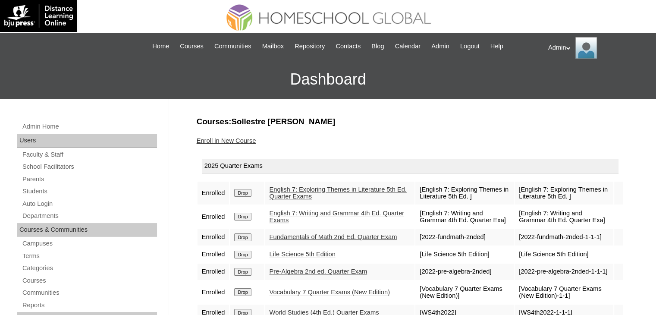
click at [238, 141] on link "Enroll in New Course" at bounding box center [226, 140] width 59 height 7
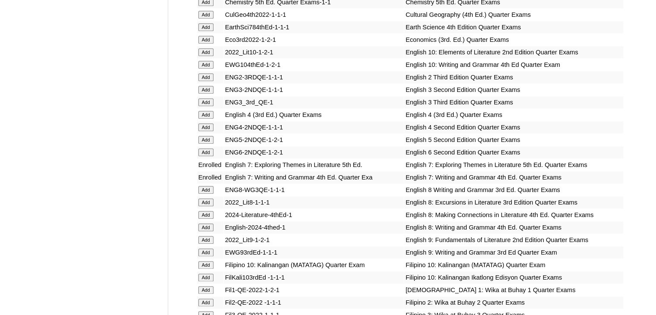
scroll to position [2588, 0]
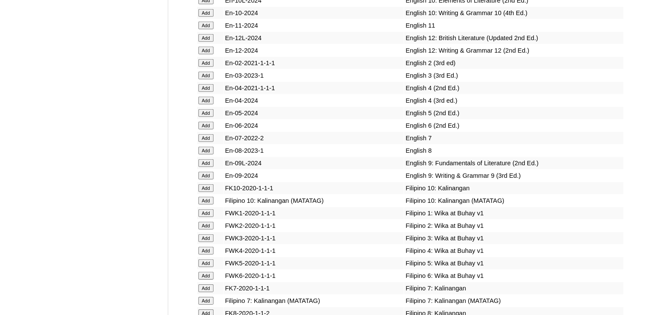
click at [202, 142] on input "Add" at bounding box center [205, 138] width 15 height 8
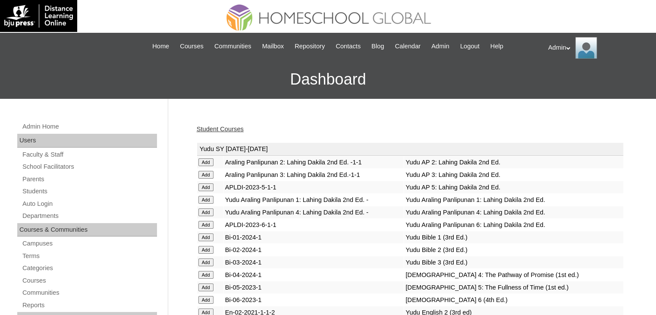
click at [219, 125] on link "Student Courses" at bounding box center [220, 128] width 47 height 7
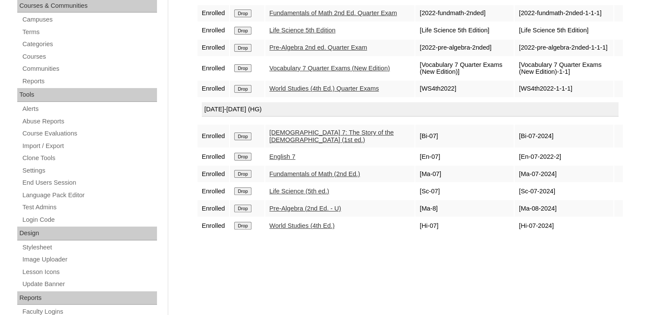
scroll to position [224, 0]
